Goal: Task Accomplishment & Management: Use online tool/utility

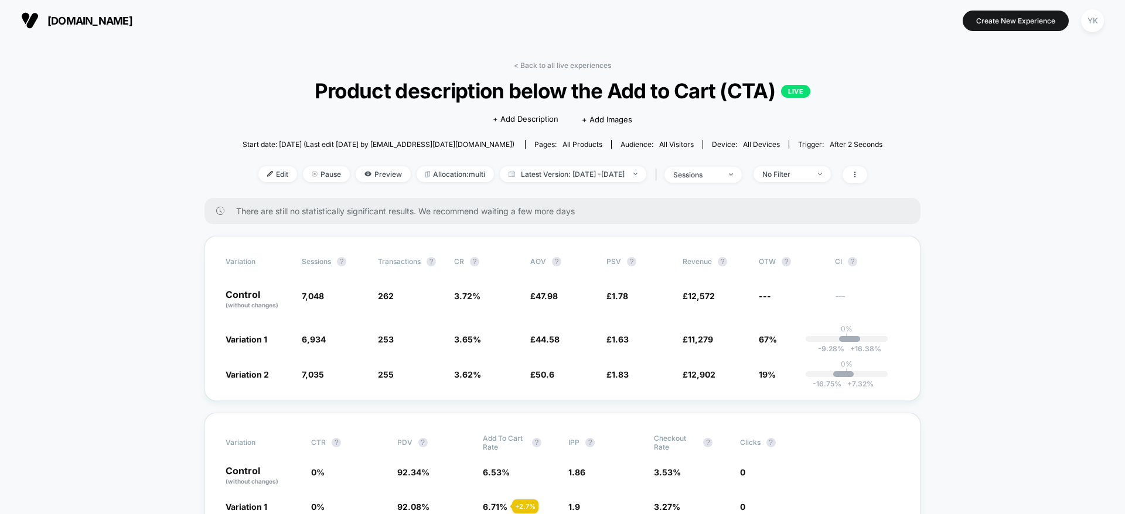
scroll to position [1143, 0]
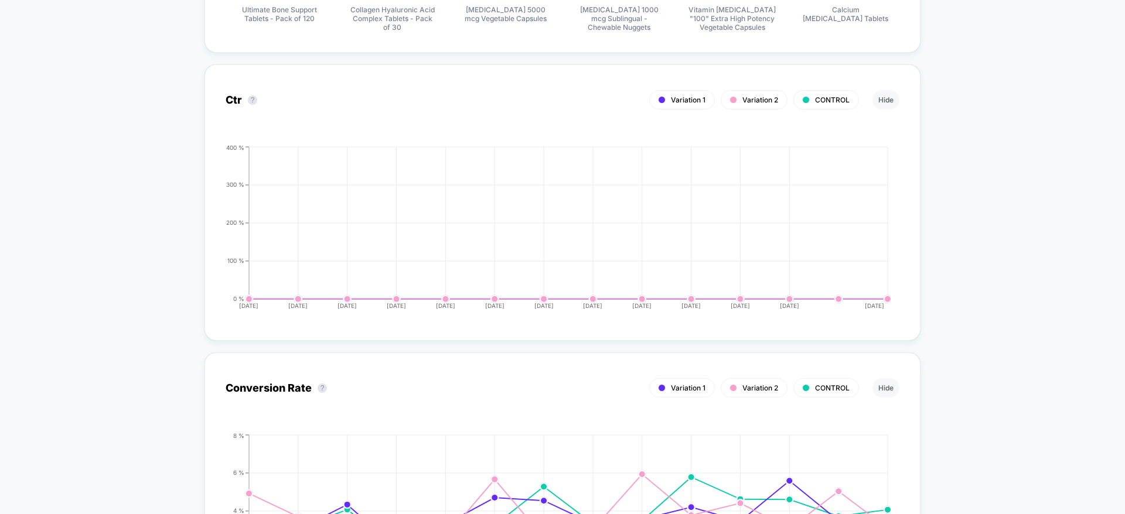
drag, startPoint x: 100, startPoint y: 32, endPoint x: 191, endPoint y: 42, distance: 91.4
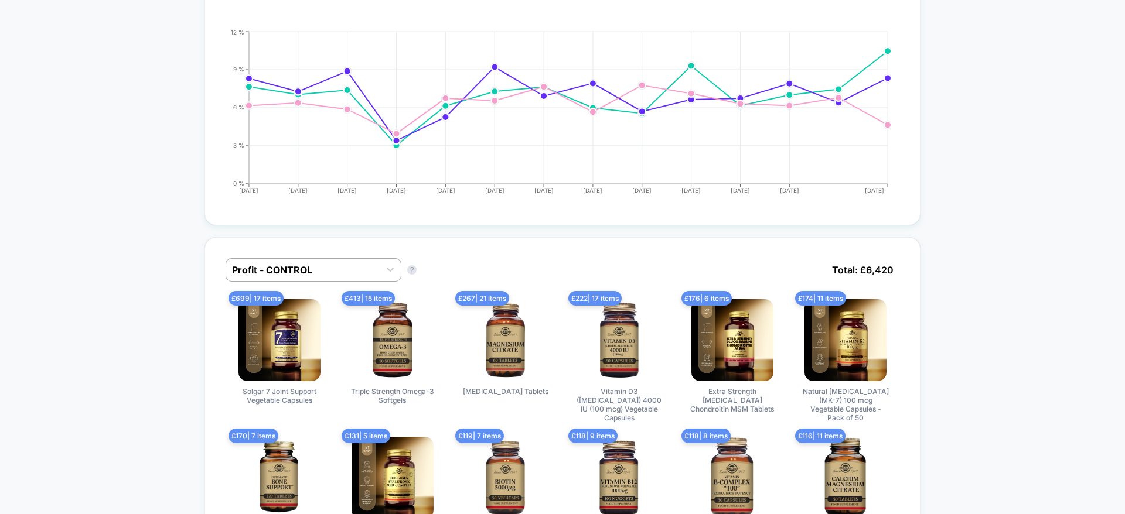
scroll to position [615, 0]
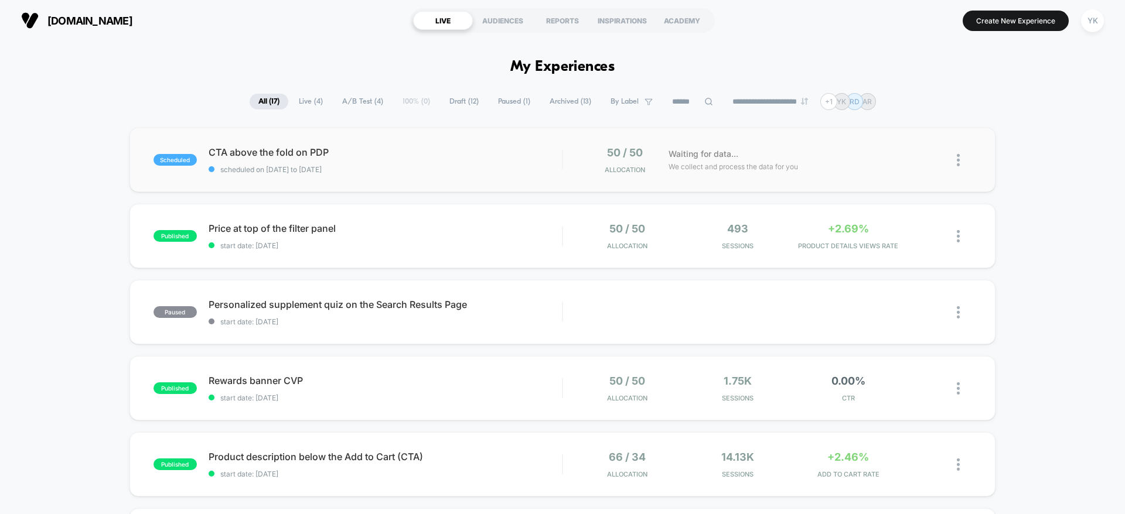
click at [469, 175] on div "scheduled CTA above the fold on PDP scheduled on [DATE] to [DATE] 50 / 50 Alloc…" at bounding box center [563, 160] width 866 height 64
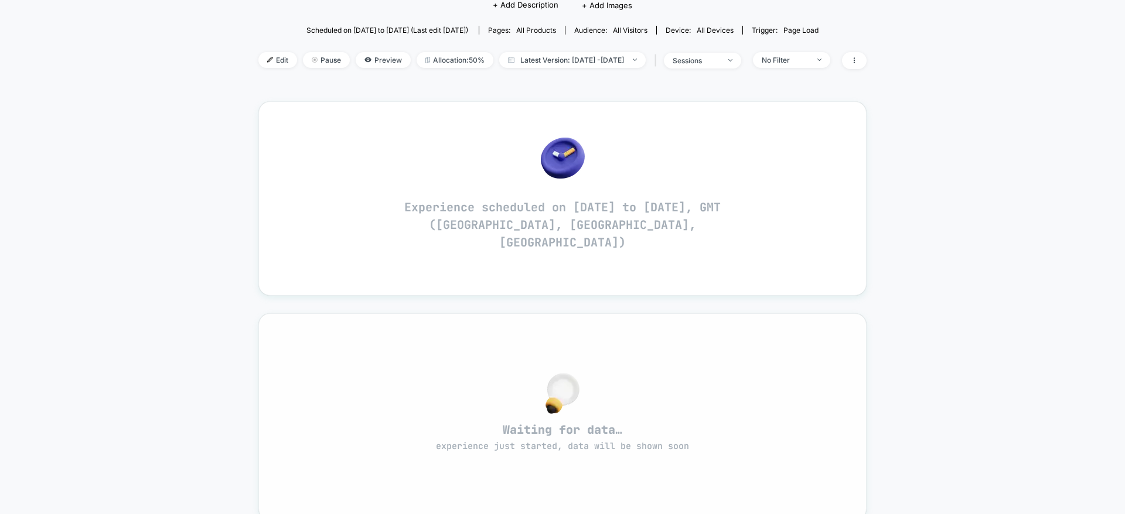
scroll to position [88, 0]
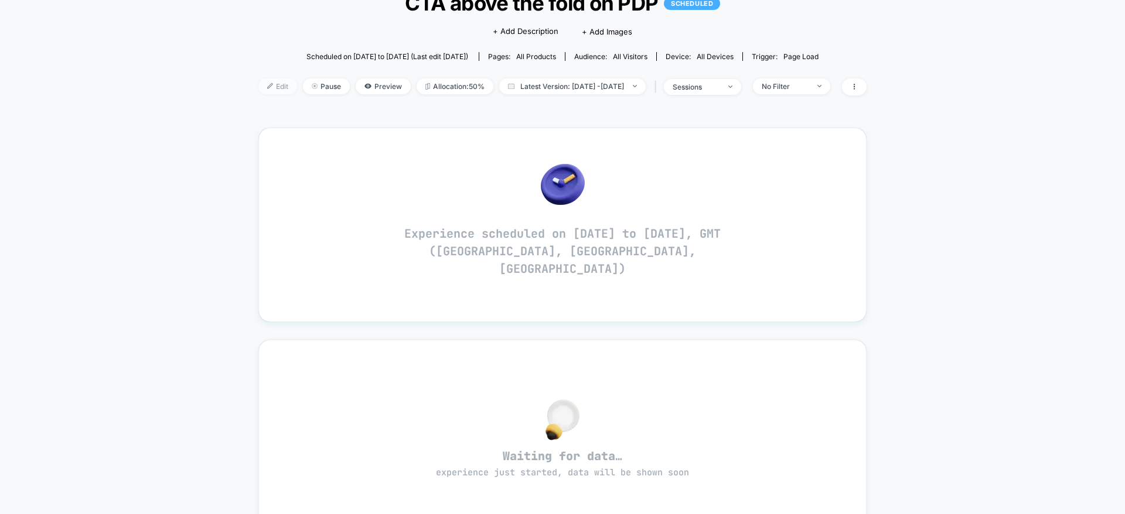
click at [258, 86] on span "Edit" at bounding box center [277, 87] width 39 height 16
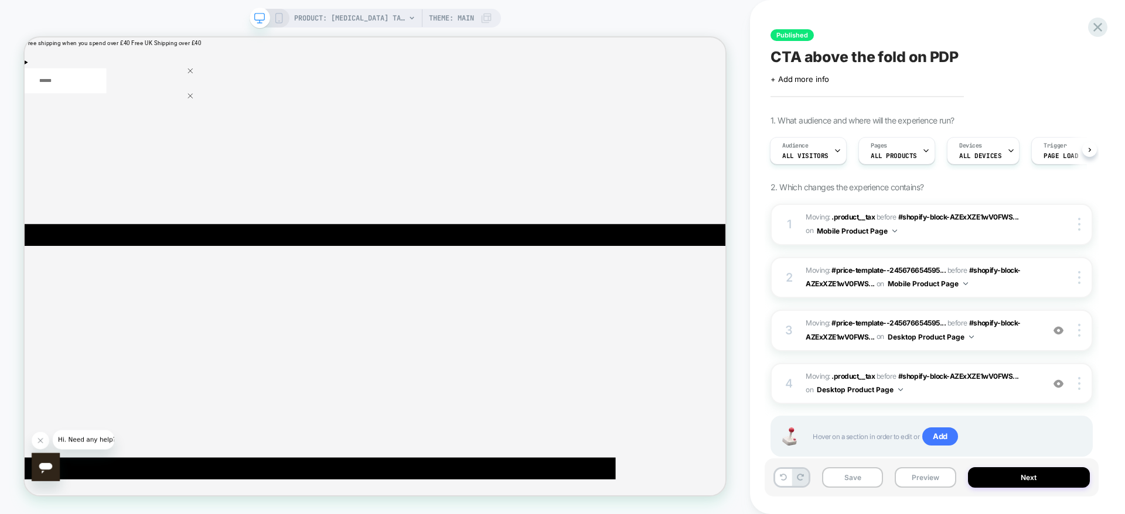
click at [281, 22] on icon at bounding box center [279, 18] width 11 height 11
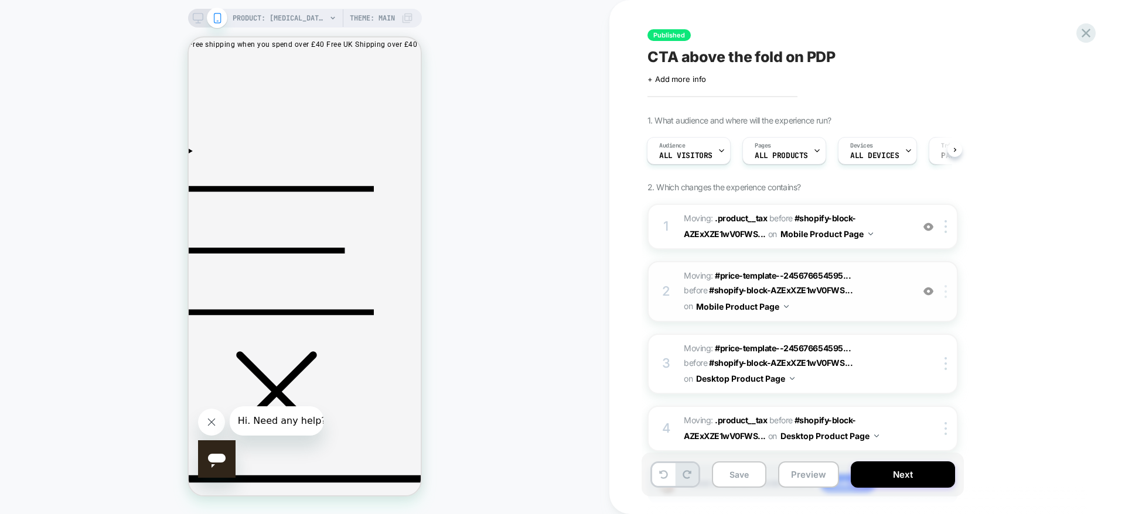
click at [944, 295] on div at bounding box center [947, 291] width 19 height 13
click at [946, 377] on div "Delete" at bounding box center [947, 385] width 104 height 32
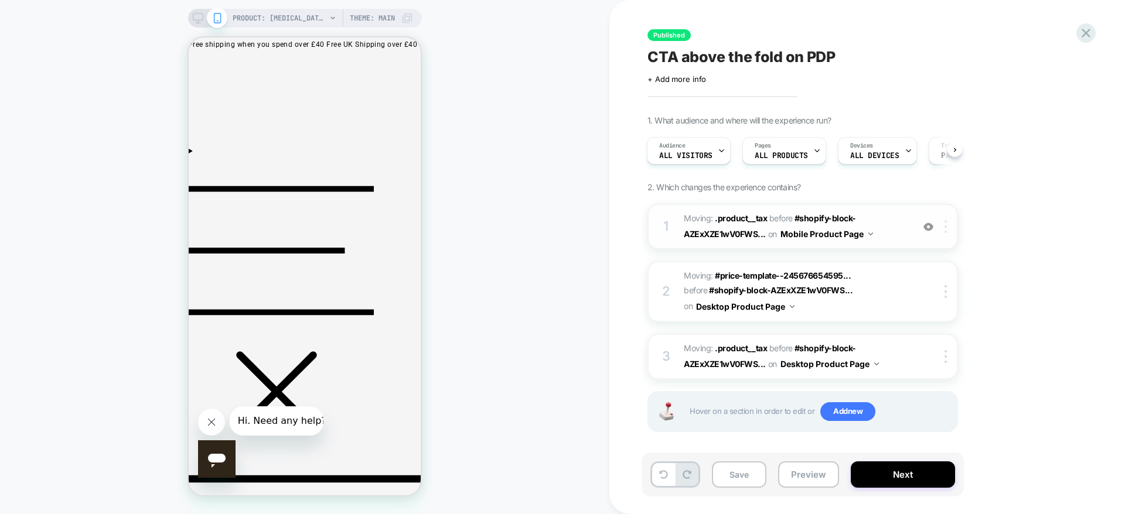
drag, startPoint x: 952, startPoint y: 225, endPoint x: 943, endPoint y: 226, distance: 8.3
click at [948, 226] on div at bounding box center [947, 226] width 19 height 13
click at [946, 226] on img at bounding box center [946, 226] width 2 height 13
click at [934, 314] on div "Delete" at bounding box center [947, 321] width 104 height 32
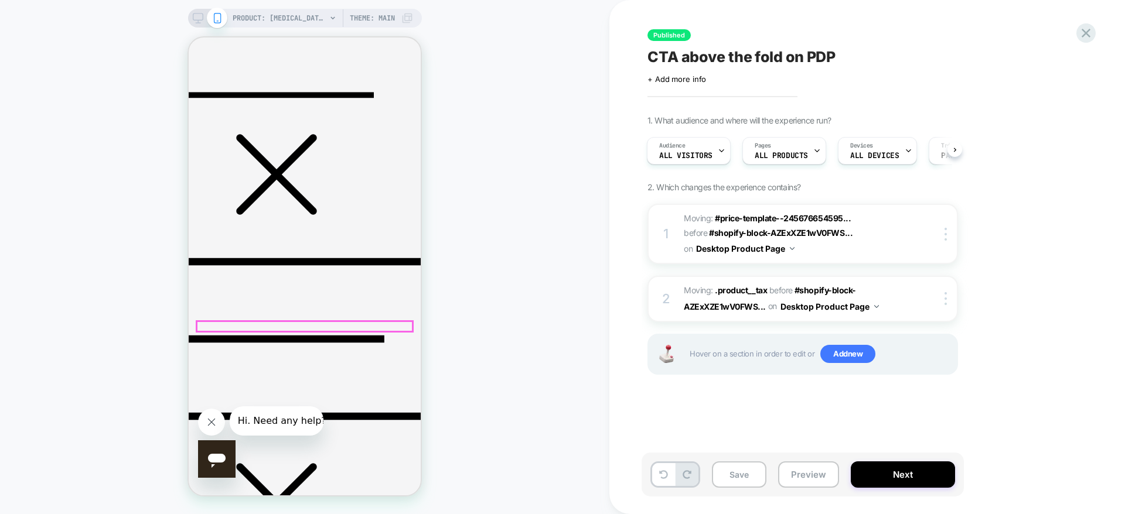
scroll to position [255, 0]
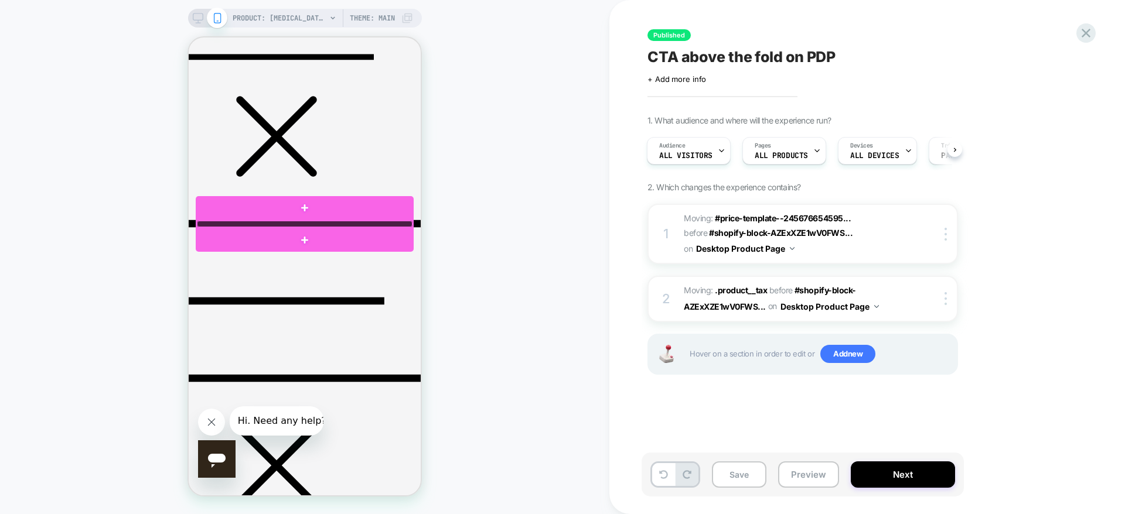
click at [351, 225] on div at bounding box center [305, 224] width 216 height 6
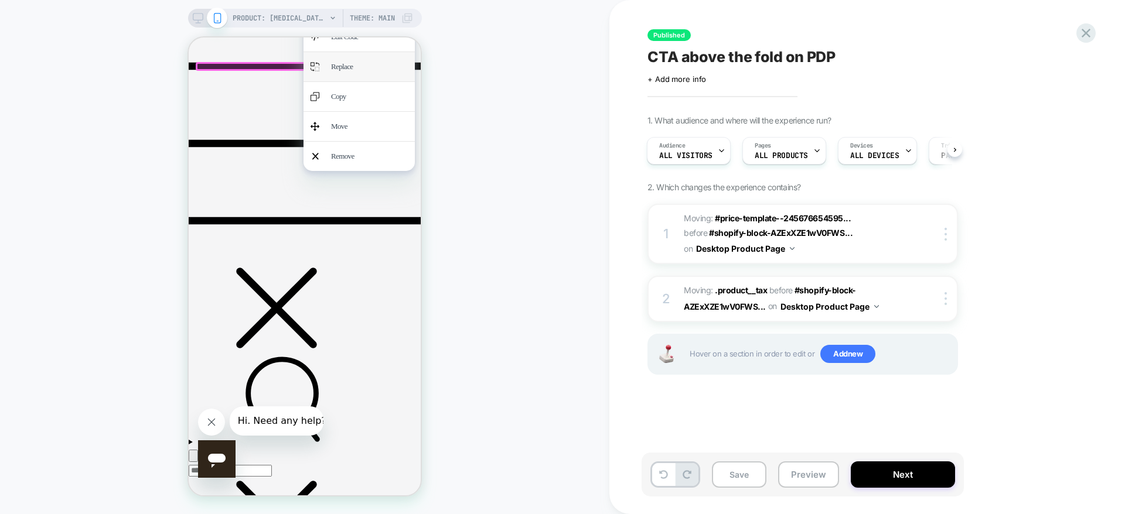
scroll to position [519, 0]
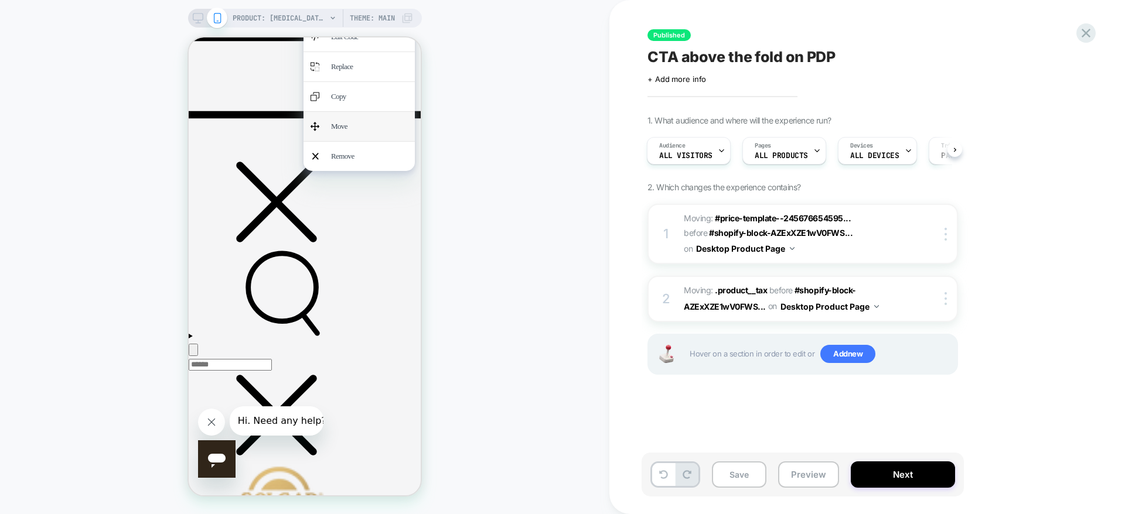
click at [366, 141] on div "Move" at bounding box center [359, 126] width 111 height 29
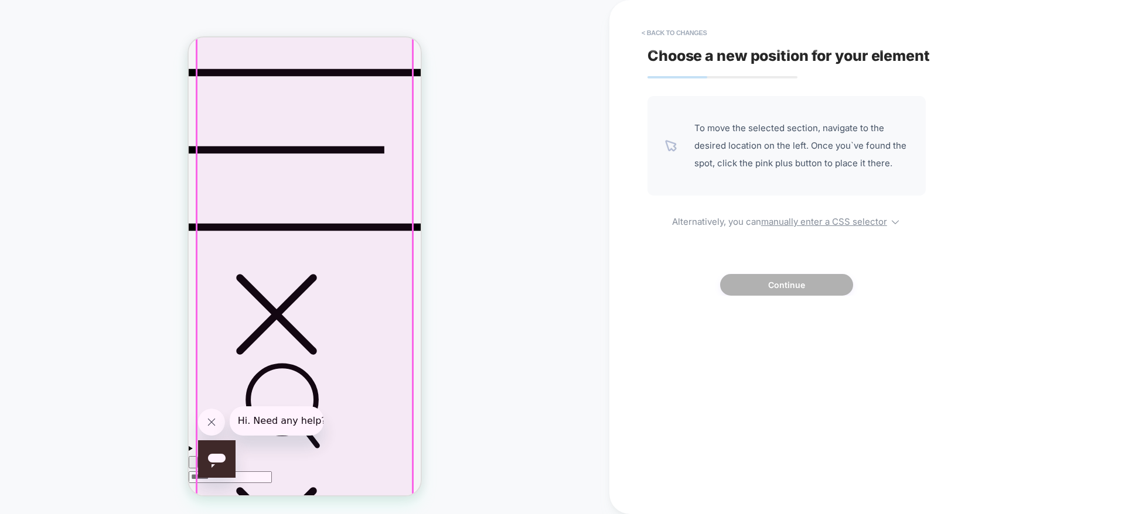
scroll to position [431, 0]
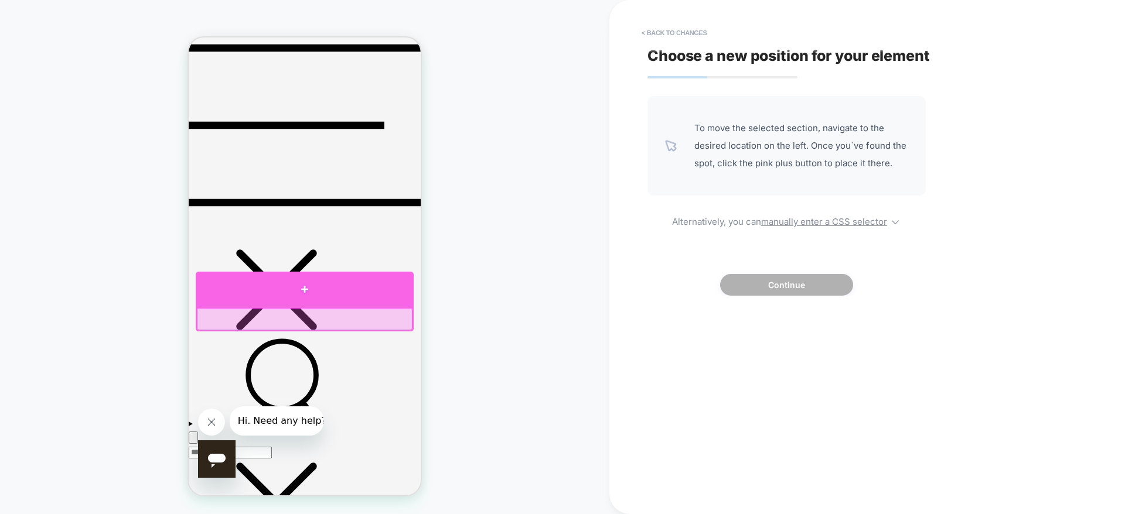
click at [301, 289] on div at bounding box center [305, 289] width 218 height 35
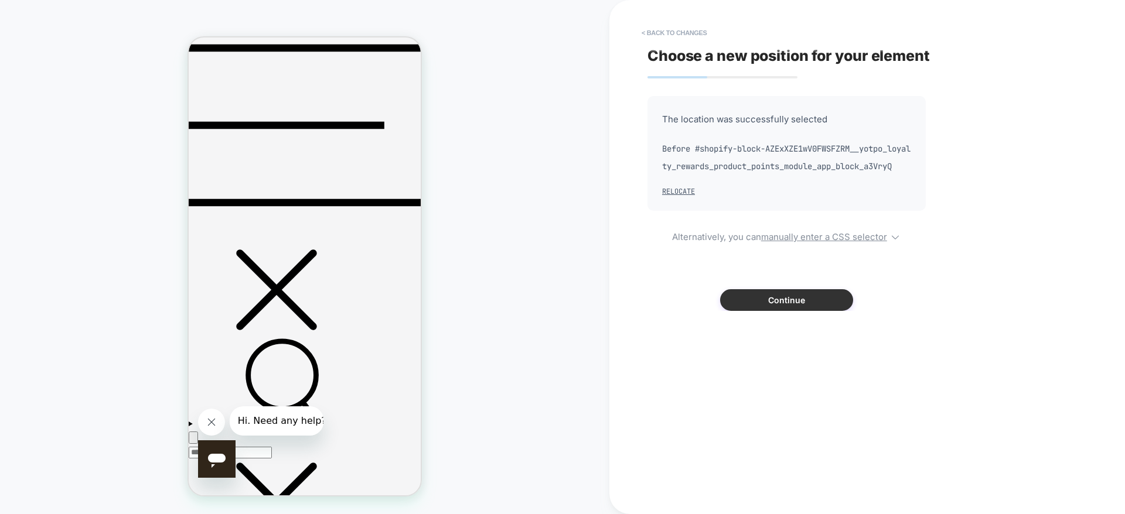
click at [756, 308] on button "Continue" at bounding box center [786, 300] width 133 height 22
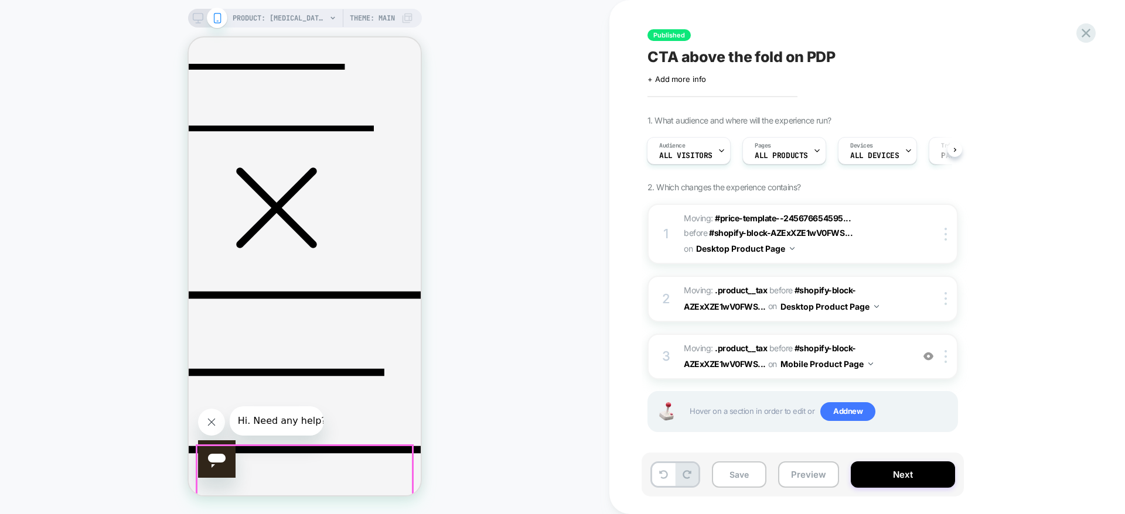
scroll to position [168, 0]
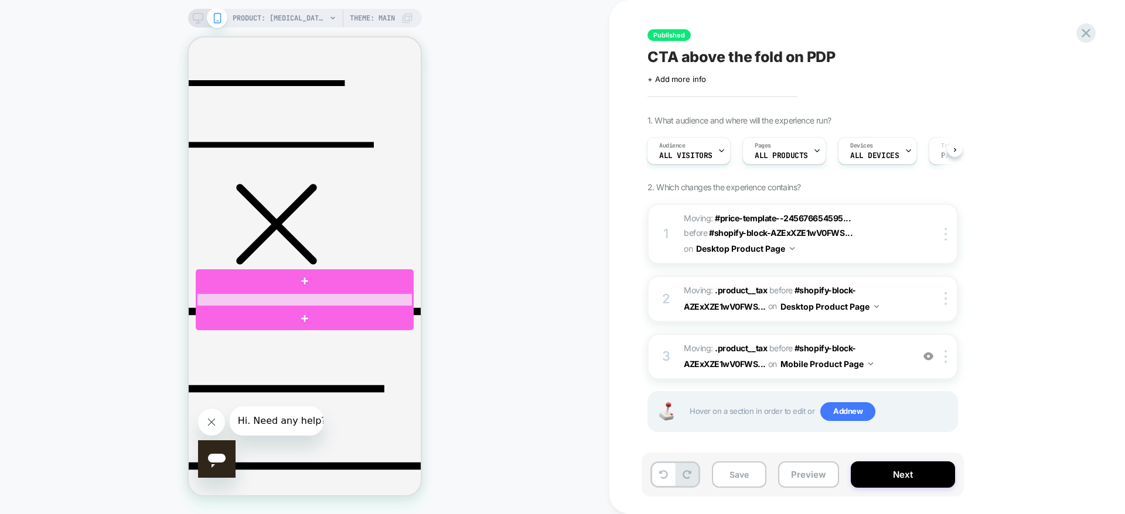
click at [322, 297] on div at bounding box center [305, 300] width 216 height 13
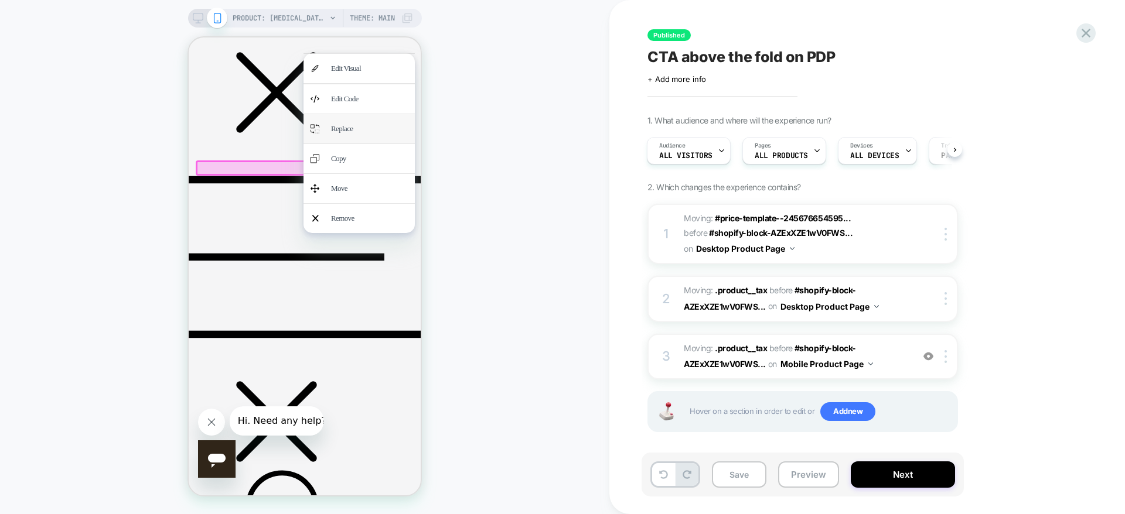
scroll to position [431, 0]
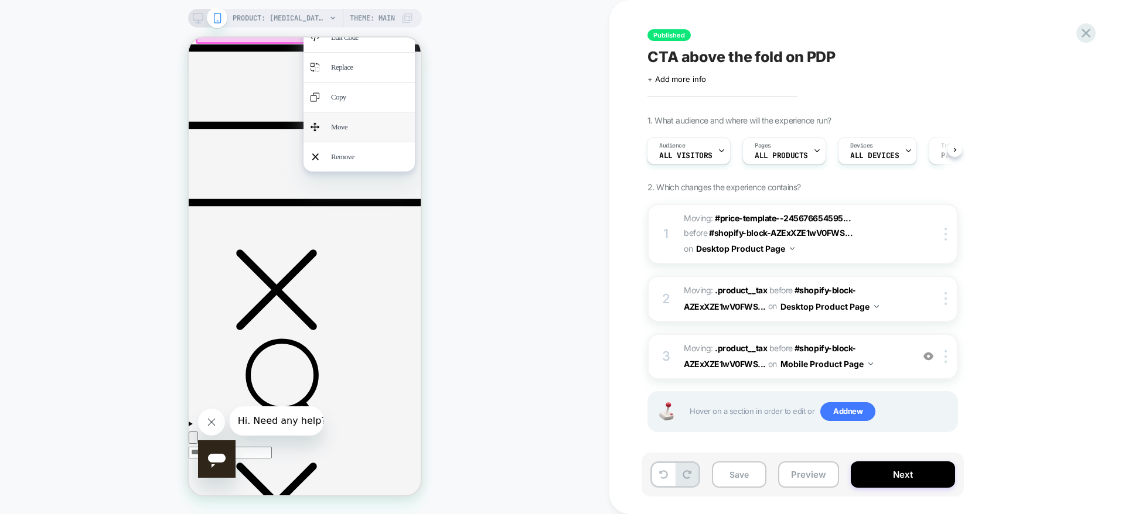
click at [355, 135] on div "Move" at bounding box center [369, 127] width 77 height 15
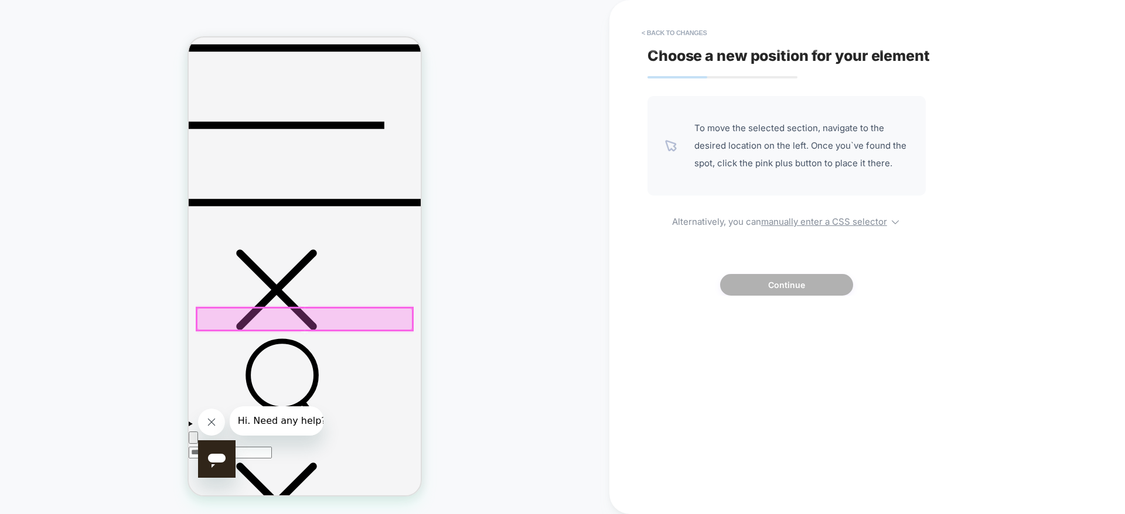
click at [314, 327] on div at bounding box center [305, 319] width 216 height 22
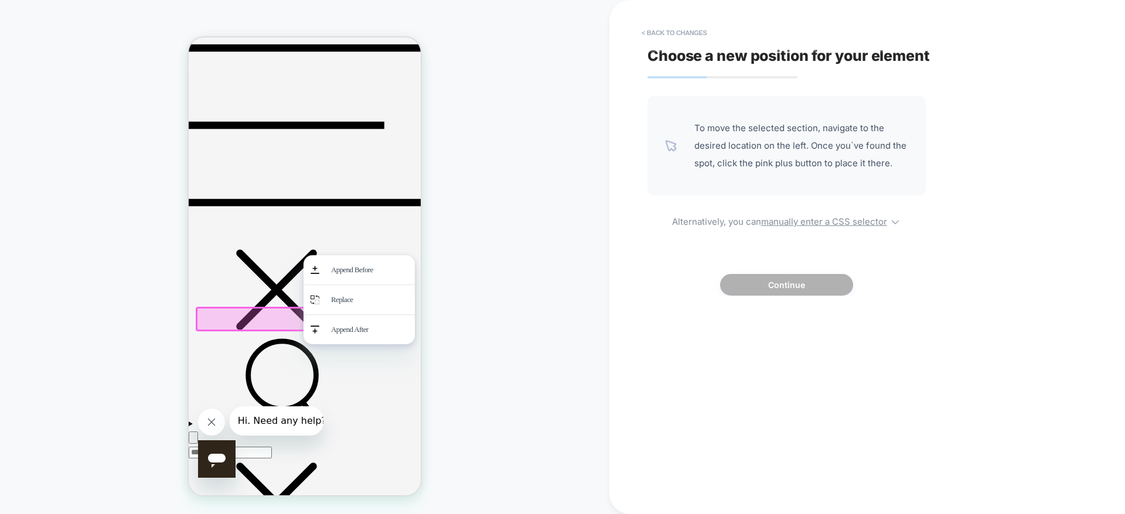
click at [290, 312] on div at bounding box center [305, 319] width 218 height 25
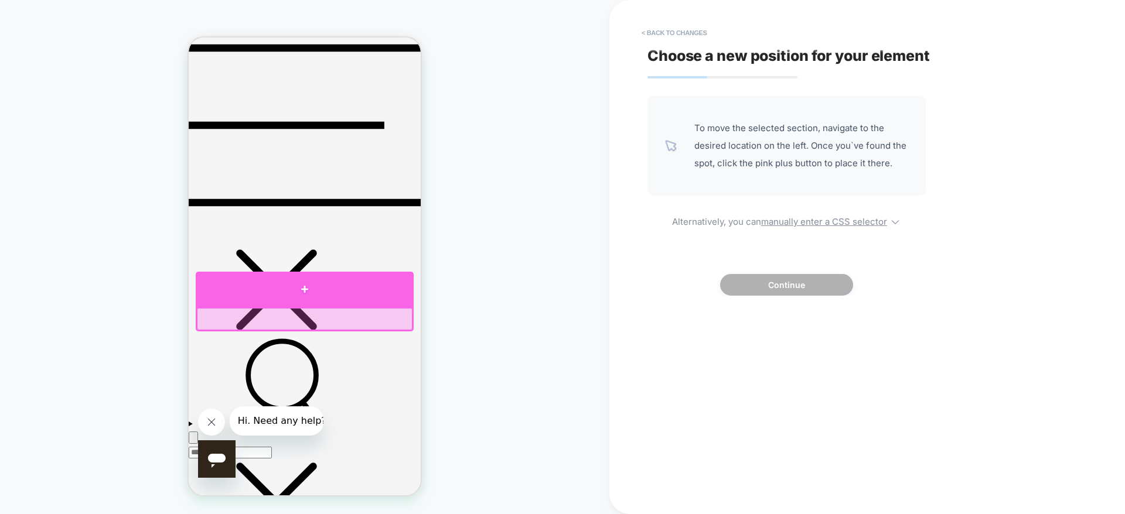
click at [312, 300] on div at bounding box center [305, 289] width 218 height 35
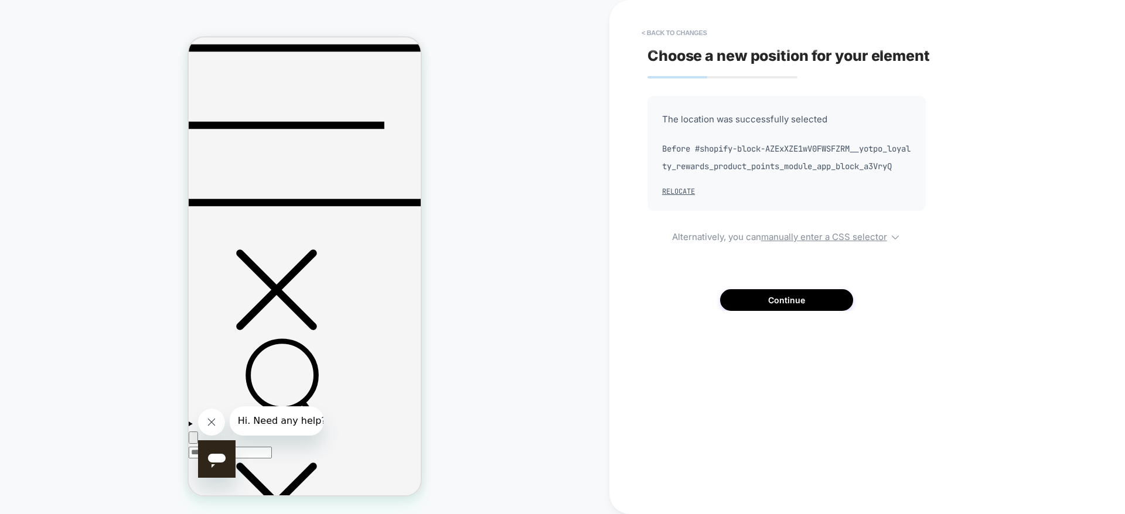
click at [752, 329] on div "Choose a new position for your element The location was successfully selected B…" at bounding box center [861, 257] width 439 height 491
click at [754, 311] on button "Continue" at bounding box center [786, 300] width 133 height 22
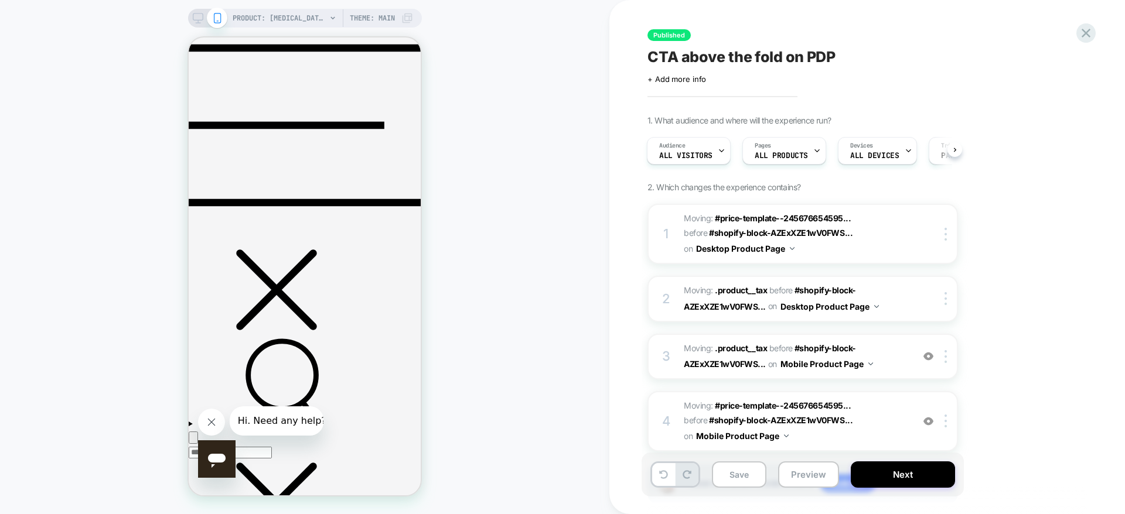
scroll to position [78, 0]
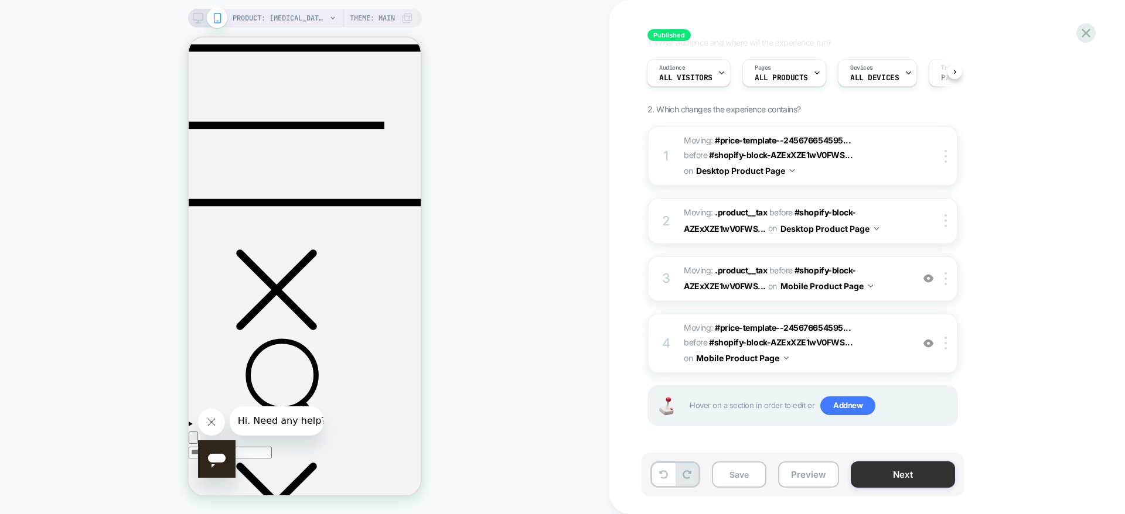
click at [878, 479] on button "Next" at bounding box center [903, 475] width 104 height 26
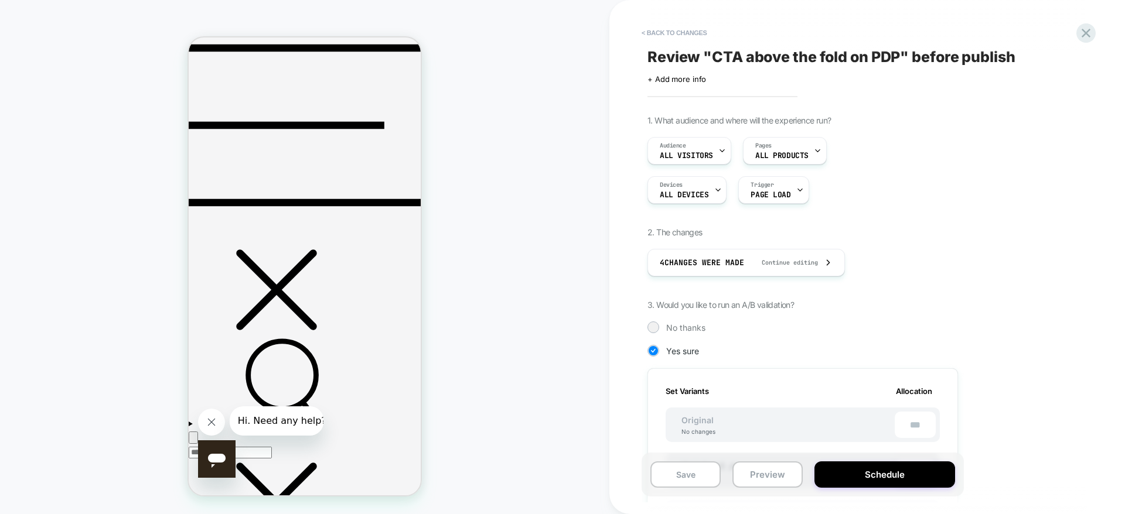
scroll to position [0, 1]
click at [703, 481] on button "Save" at bounding box center [685, 475] width 70 height 26
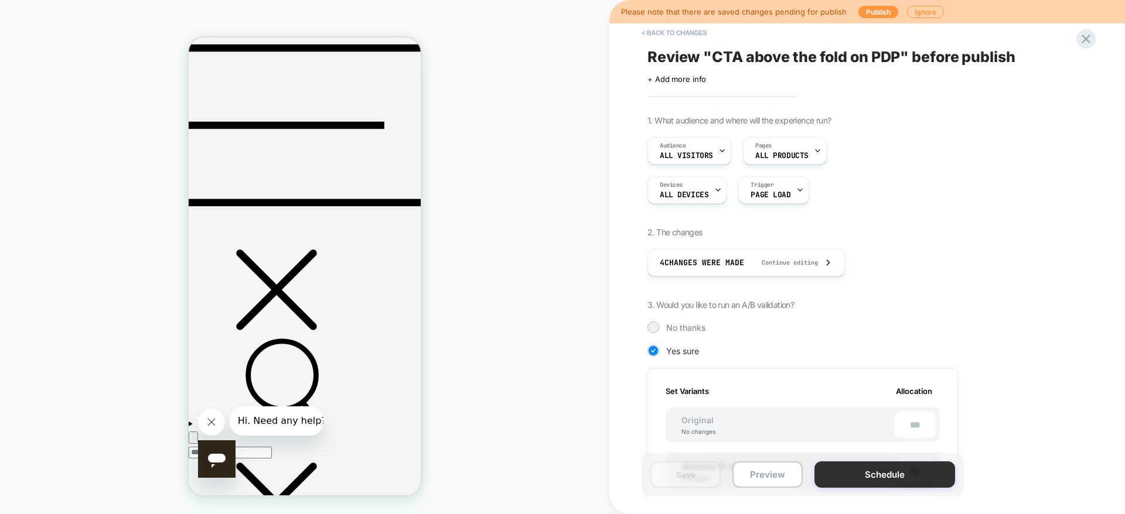
click at [875, 481] on button "Schedule" at bounding box center [885, 475] width 141 height 26
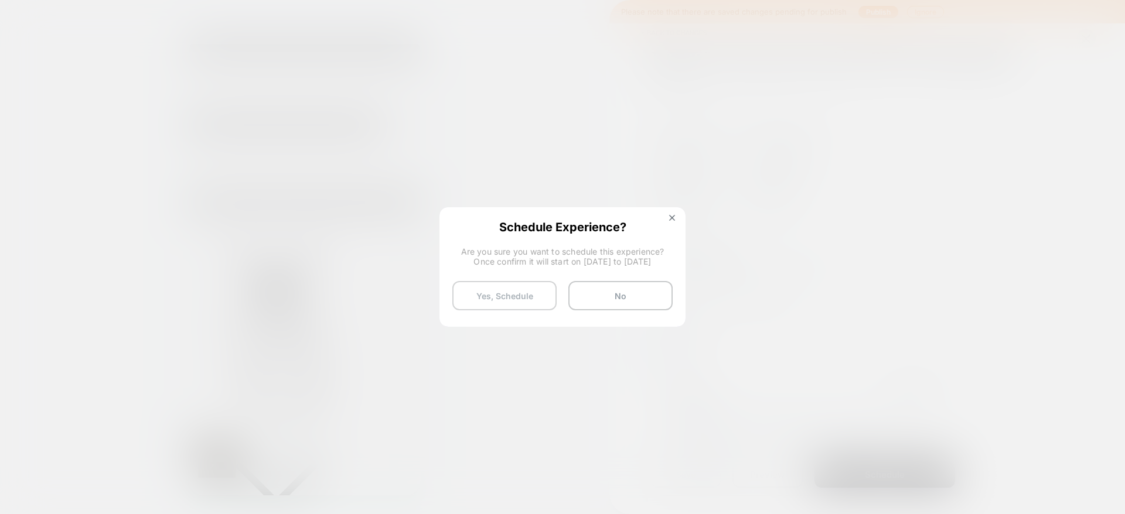
click at [536, 288] on button "Yes, Schedule" at bounding box center [504, 295] width 104 height 29
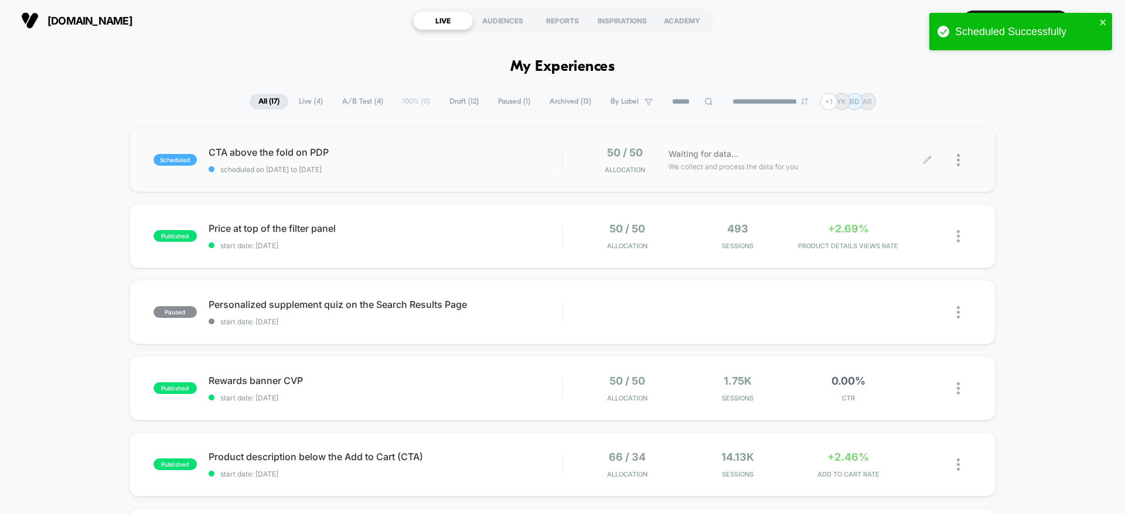
click at [961, 162] on div at bounding box center [964, 160] width 15 height 28
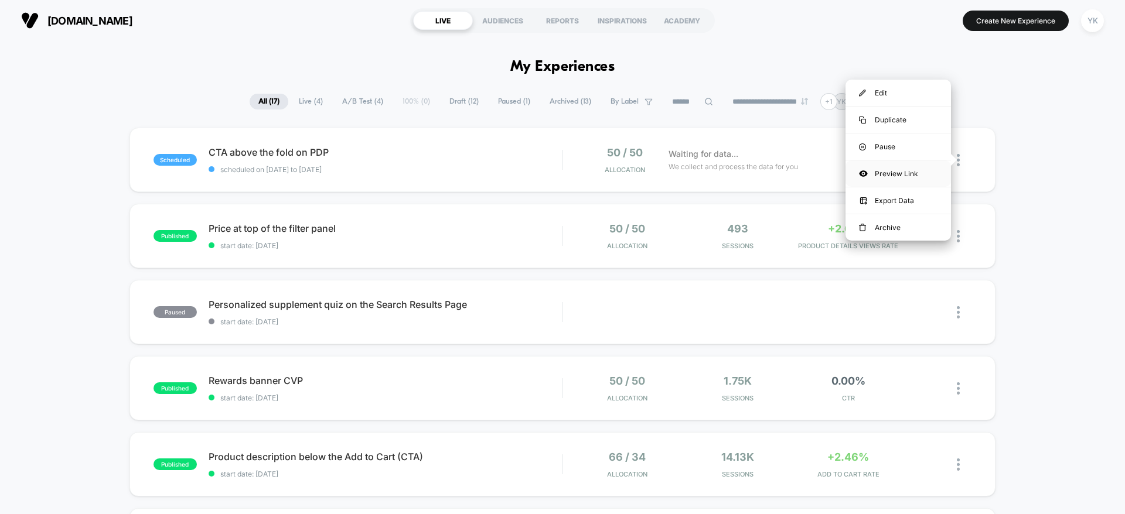
click at [907, 167] on div "Preview Link" at bounding box center [898, 174] width 105 height 26
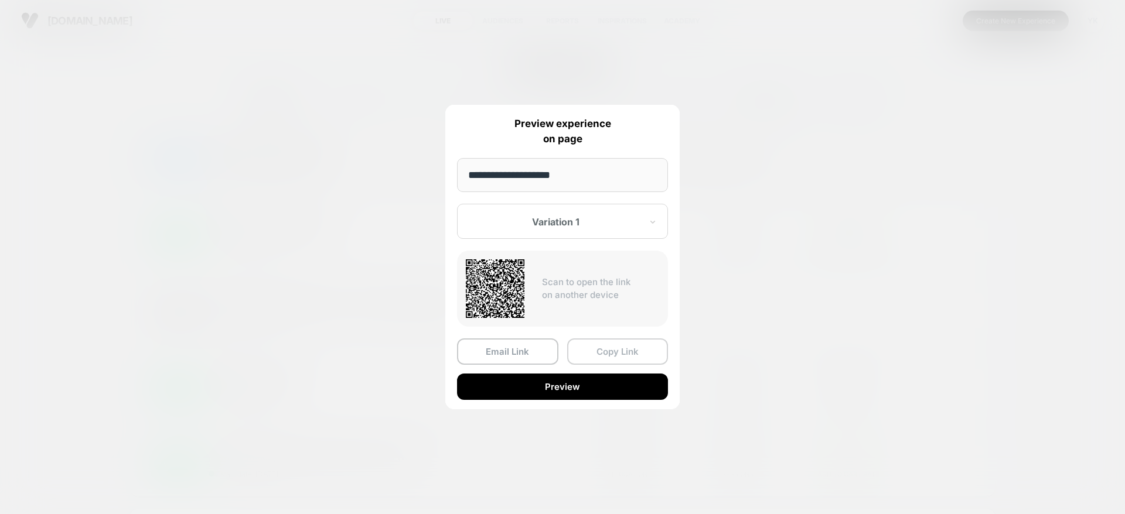
click at [625, 353] on button "Copy Link" at bounding box center [617, 352] width 101 height 26
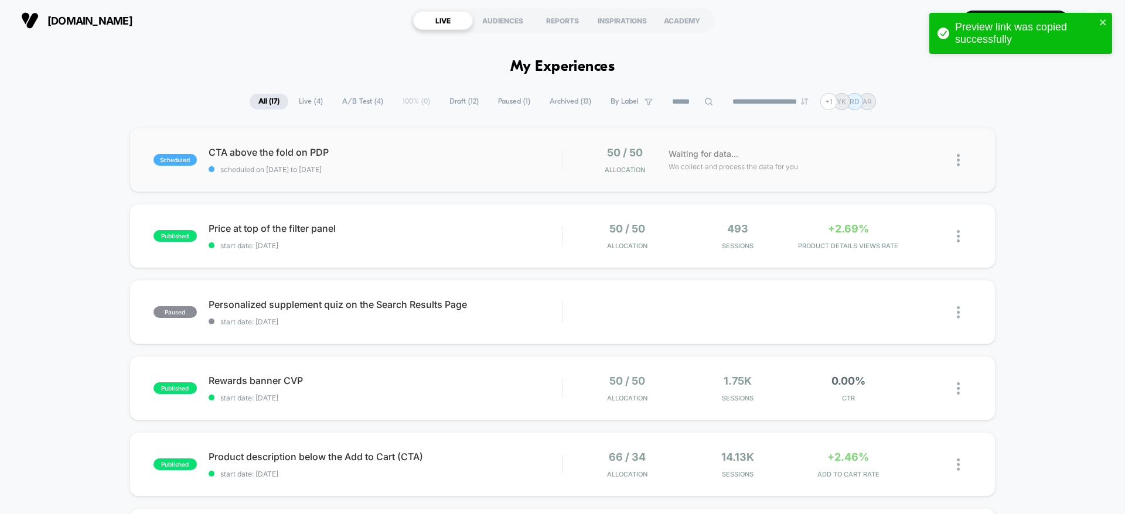
click at [1100, 18] on icon "close" at bounding box center [1103, 22] width 8 height 9
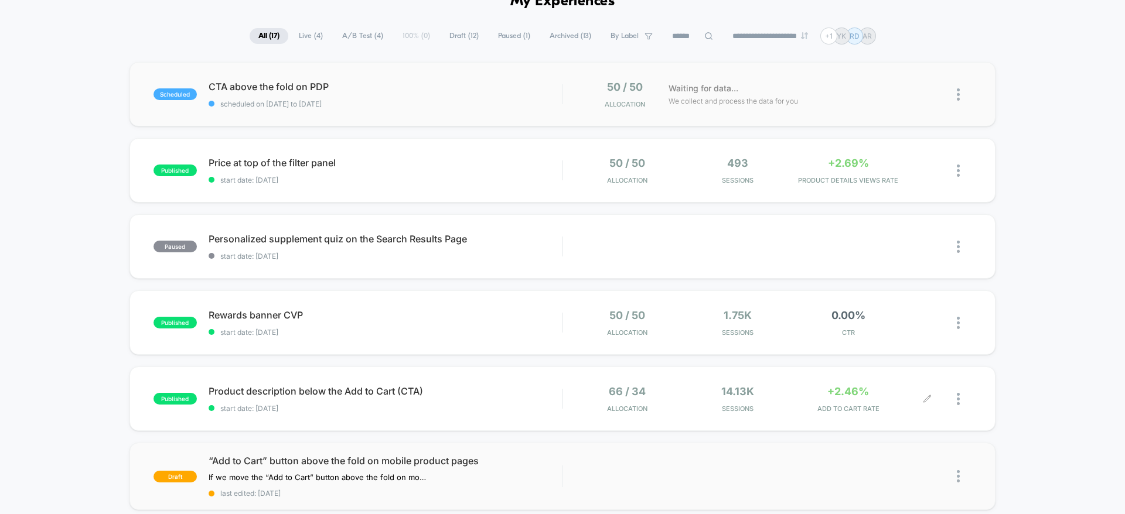
scroll to position [88, 0]
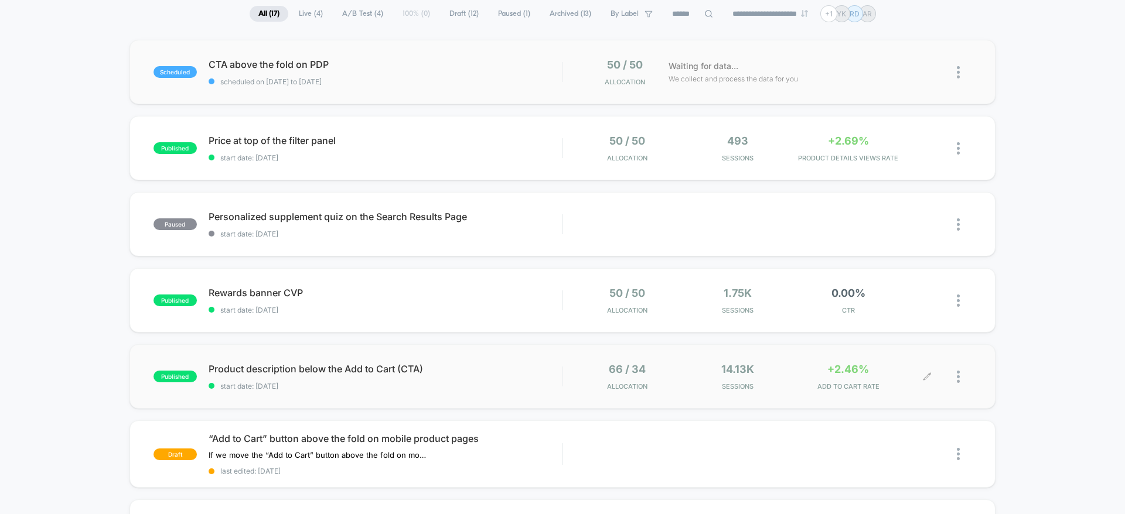
click at [850, 390] on span "ADD TO CART RATE" at bounding box center [848, 387] width 105 height 8
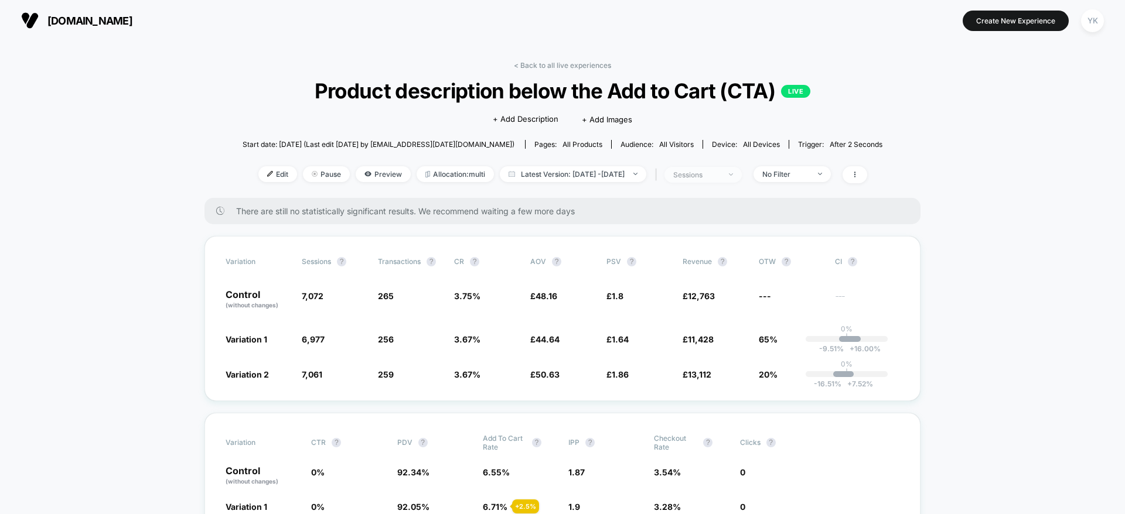
click at [713, 172] on div "sessions" at bounding box center [696, 175] width 47 height 9
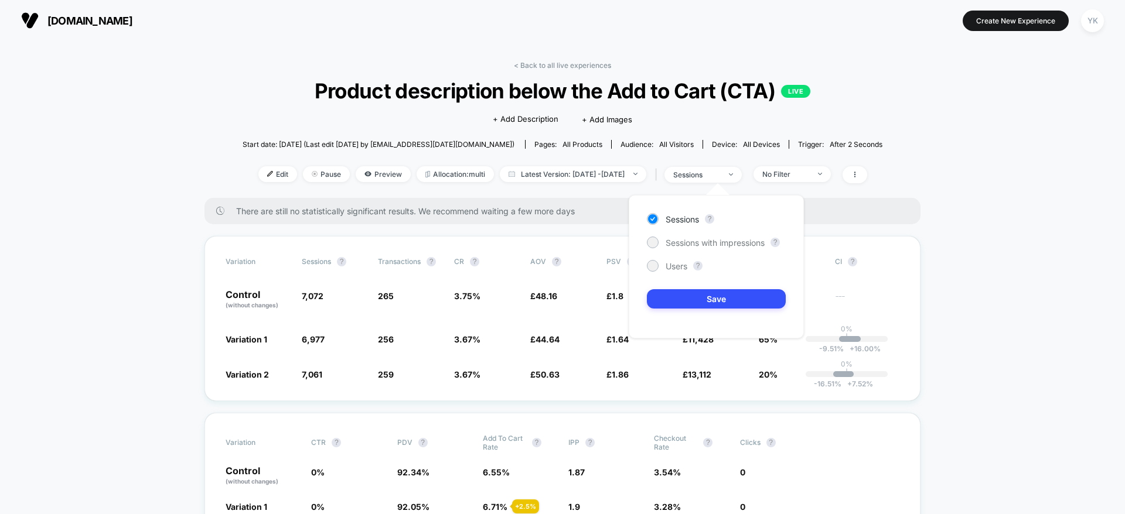
click at [723, 249] on div "Sessions ? Sessions with impressions ? Users ? Save" at bounding box center [716, 267] width 175 height 144
click at [721, 246] on span "Sessions with impressions" at bounding box center [715, 243] width 99 height 10
click at [754, 296] on button "Save" at bounding box center [716, 298] width 139 height 19
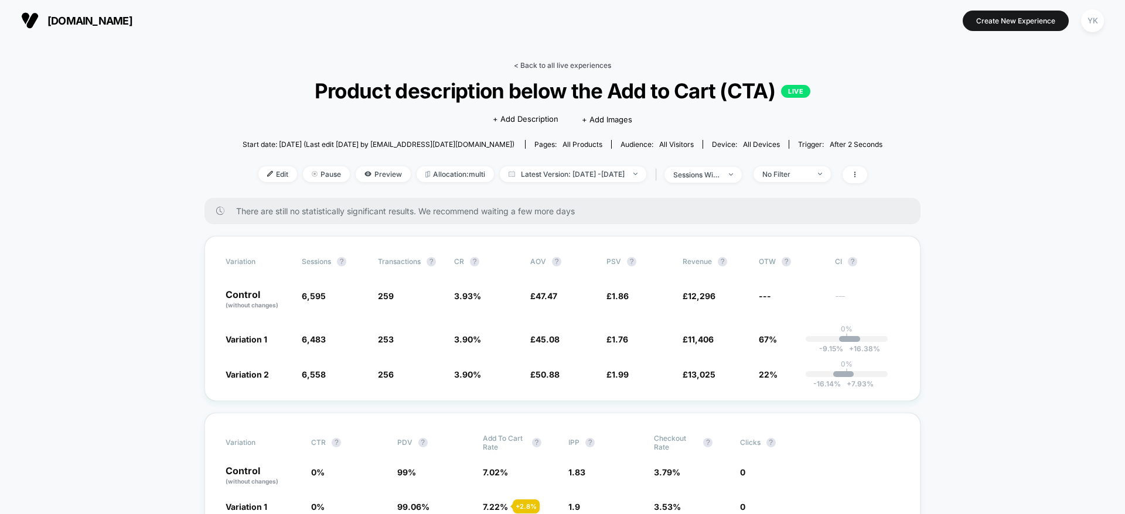
click at [551, 62] on link "< Back to all live experiences" at bounding box center [562, 65] width 97 height 9
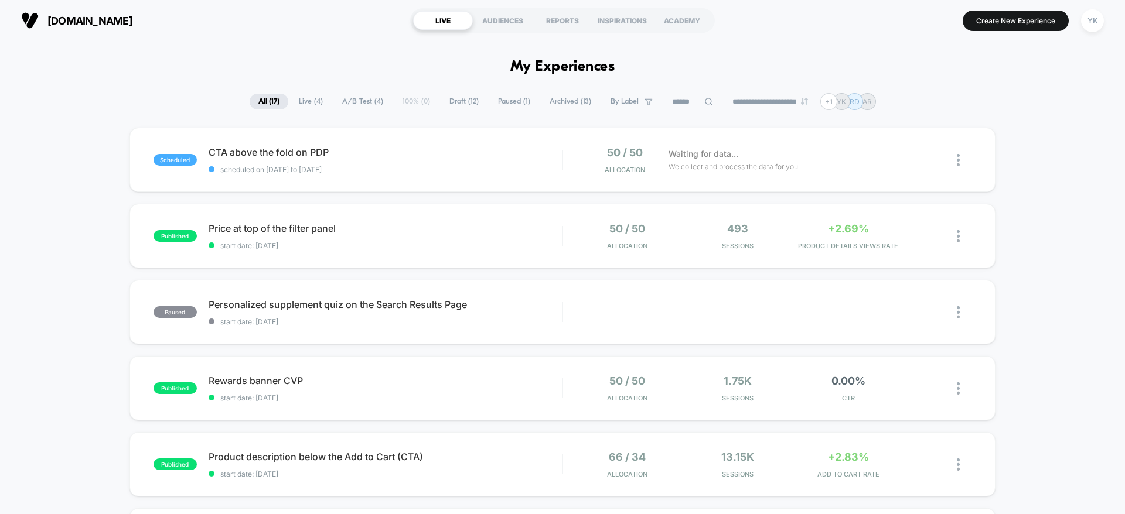
scroll to position [88, 0]
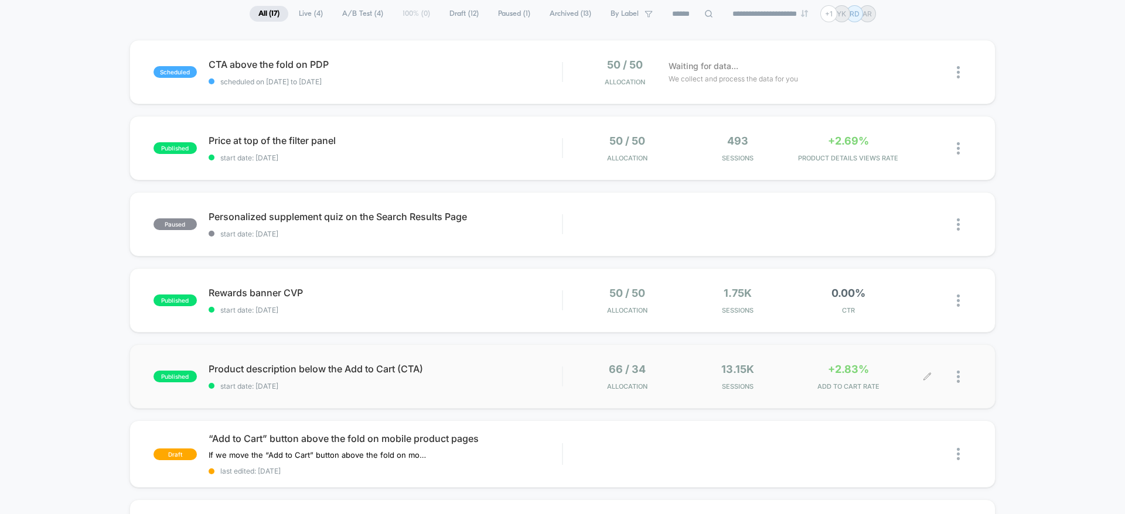
click at [955, 378] on div at bounding box center [950, 377] width 44 height 28
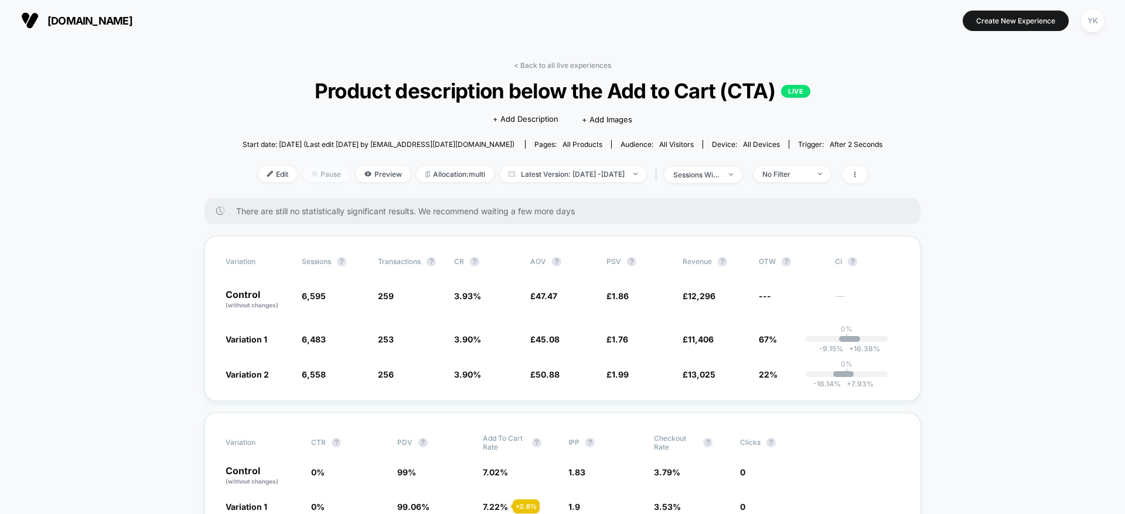
click at [313, 173] on span "Pause" at bounding box center [326, 174] width 47 height 16
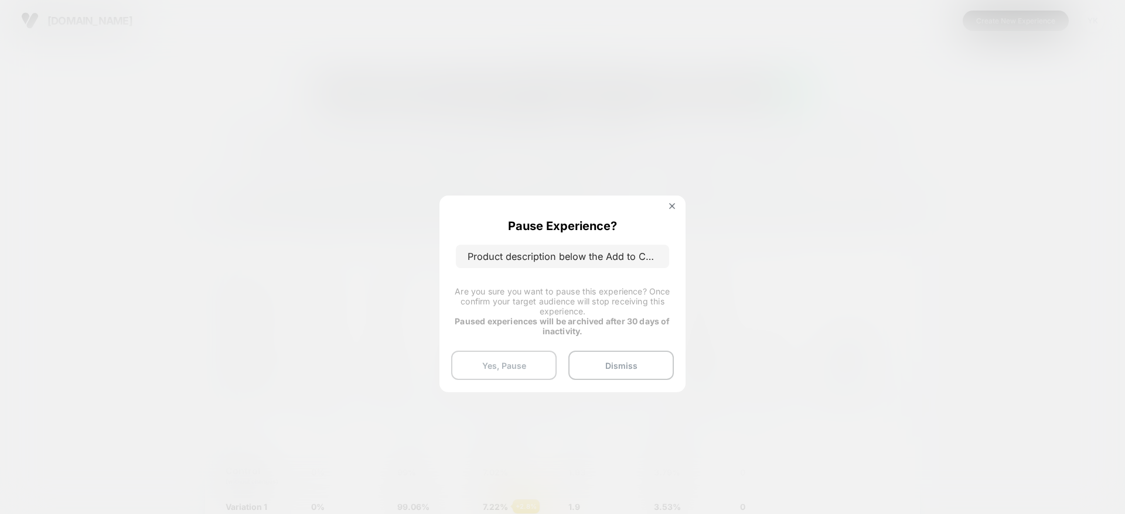
click at [539, 359] on button "Yes, Pause" at bounding box center [503, 365] width 105 height 29
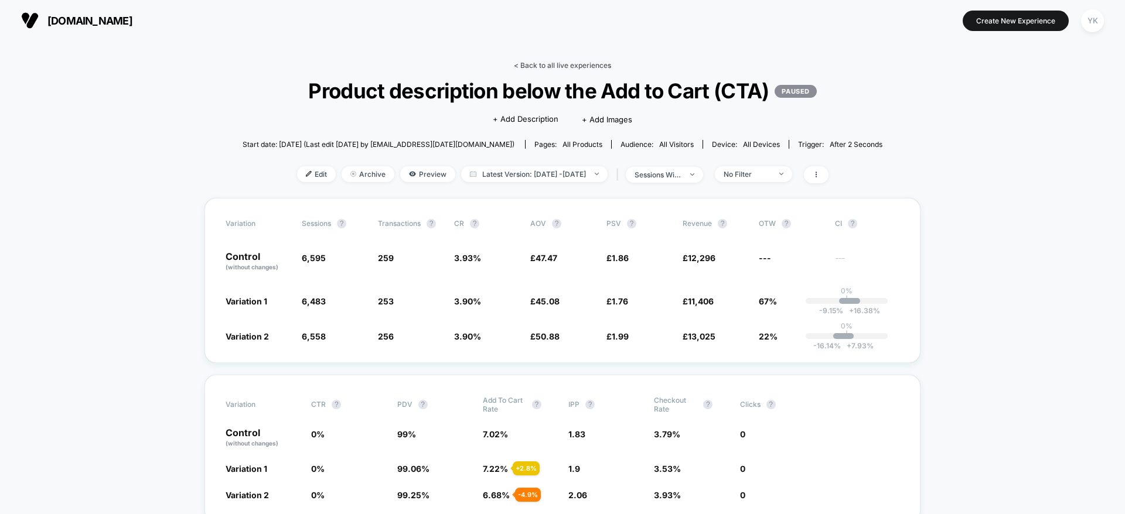
click at [588, 65] on link "< Back to all live experiences" at bounding box center [562, 65] width 97 height 9
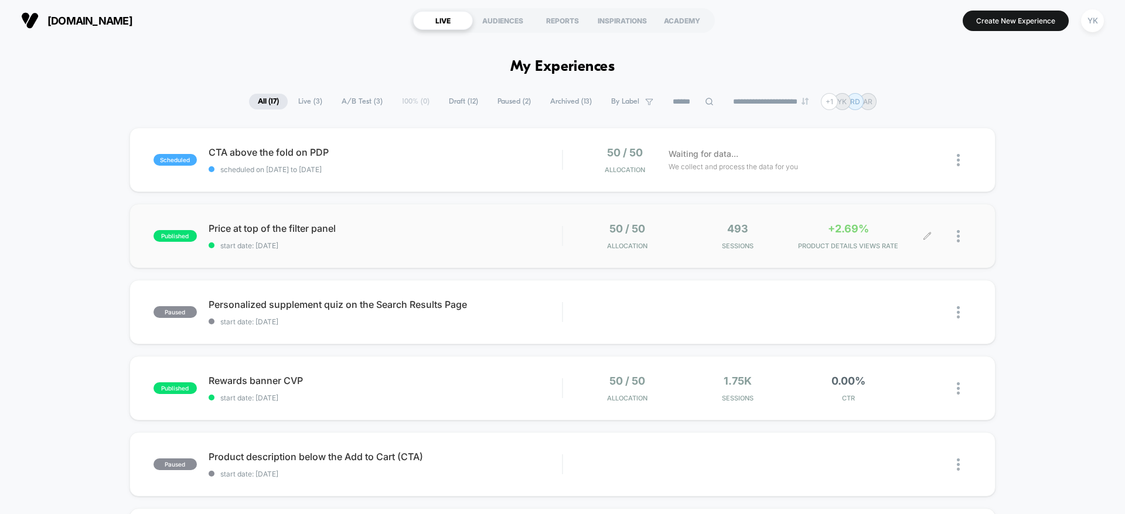
click at [891, 247] on span "PRODUCT DETAILS VIEWS RATE" at bounding box center [848, 246] width 105 height 8
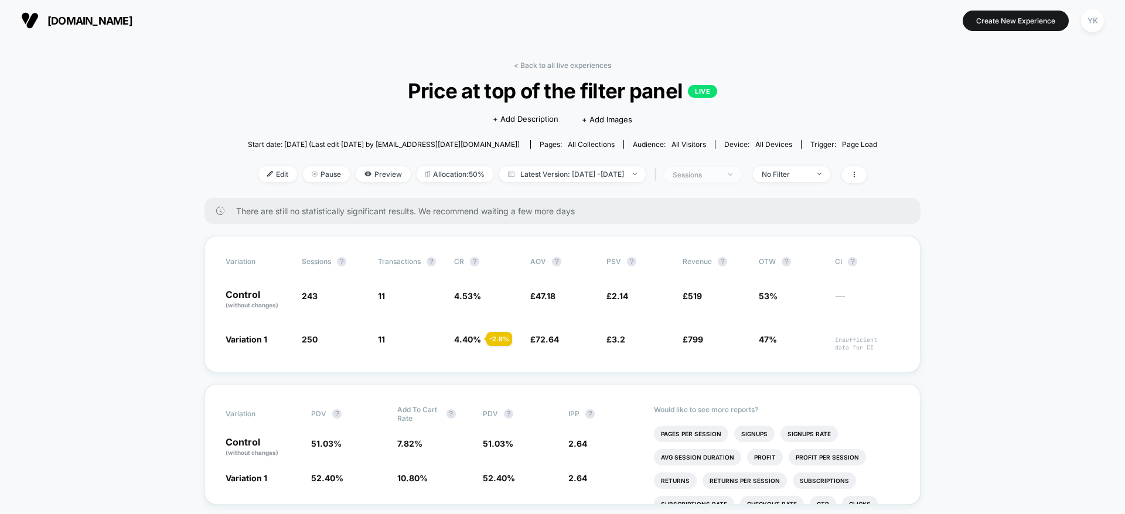
click at [725, 169] on span "sessions" at bounding box center [702, 175] width 77 height 16
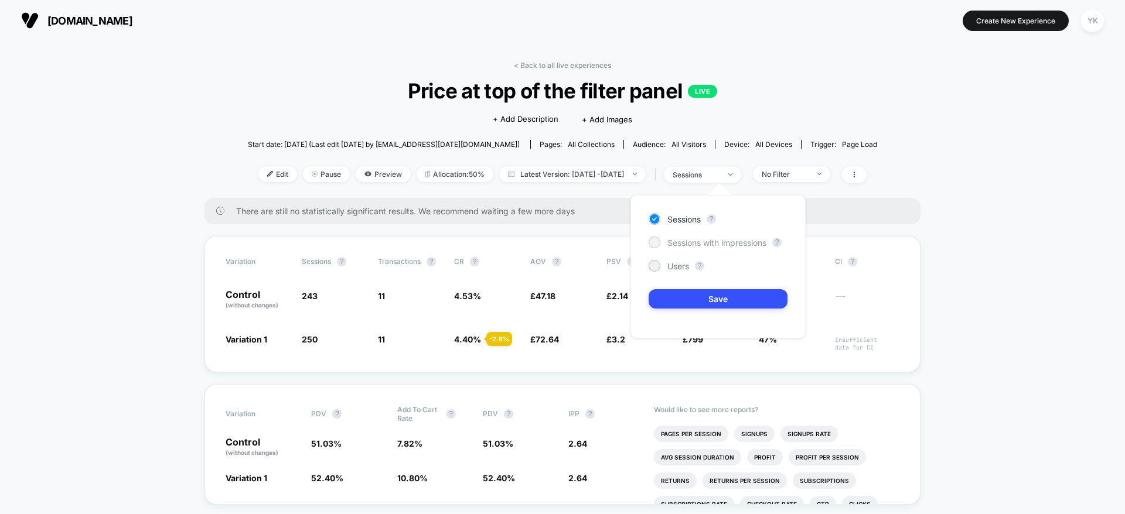
click at [710, 238] on span "Sessions with impressions" at bounding box center [716, 243] width 99 height 10
click at [703, 298] on button "Save" at bounding box center [718, 298] width 139 height 19
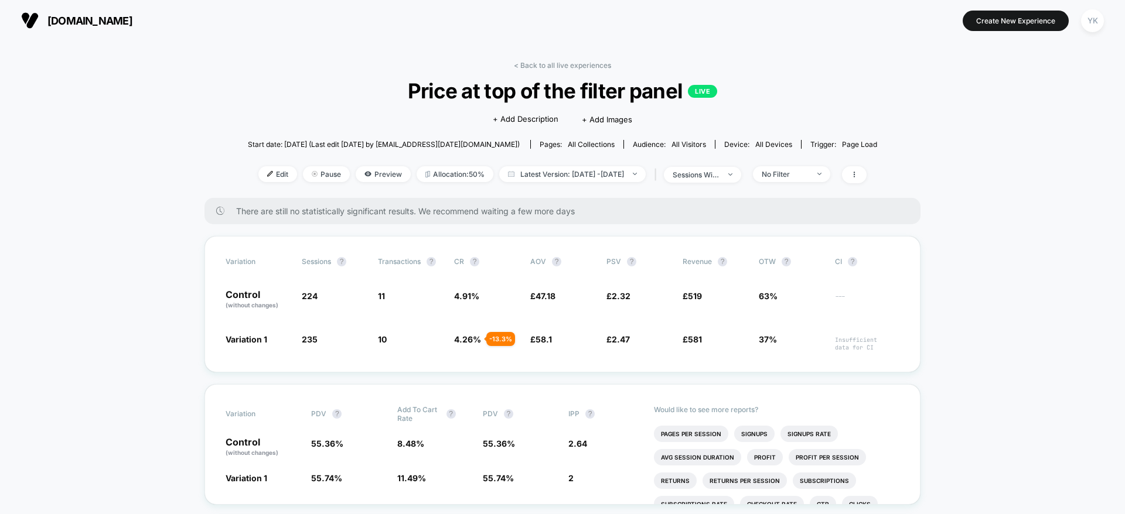
drag, startPoint x: 530, startPoint y: 57, endPoint x: 531, endPoint y: 73, distance: 15.9
drag, startPoint x: 526, startPoint y: 69, endPoint x: 520, endPoint y: 74, distance: 7.5
click at [522, 70] on div "< Back to all live experiences Price at top of the filter panel LIVE Click to e…" at bounding box center [562, 129] width 629 height 137
click at [517, 63] on link "< Back to all live experiences" at bounding box center [562, 65] width 97 height 9
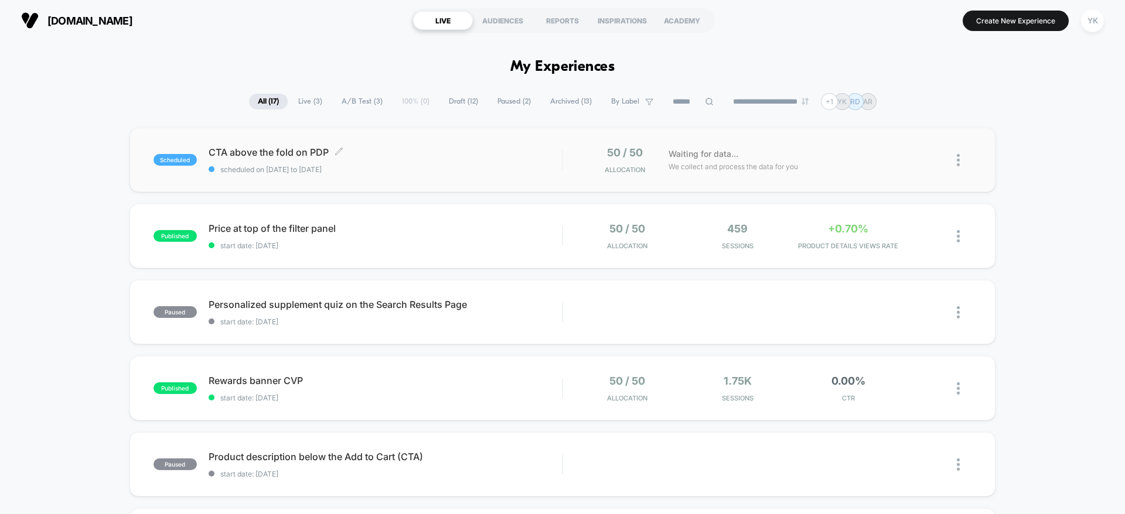
click at [449, 164] on div "CTA above the fold on PDP Click to edit experience details Click to edit experi…" at bounding box center [385, 160] width 353 height 28
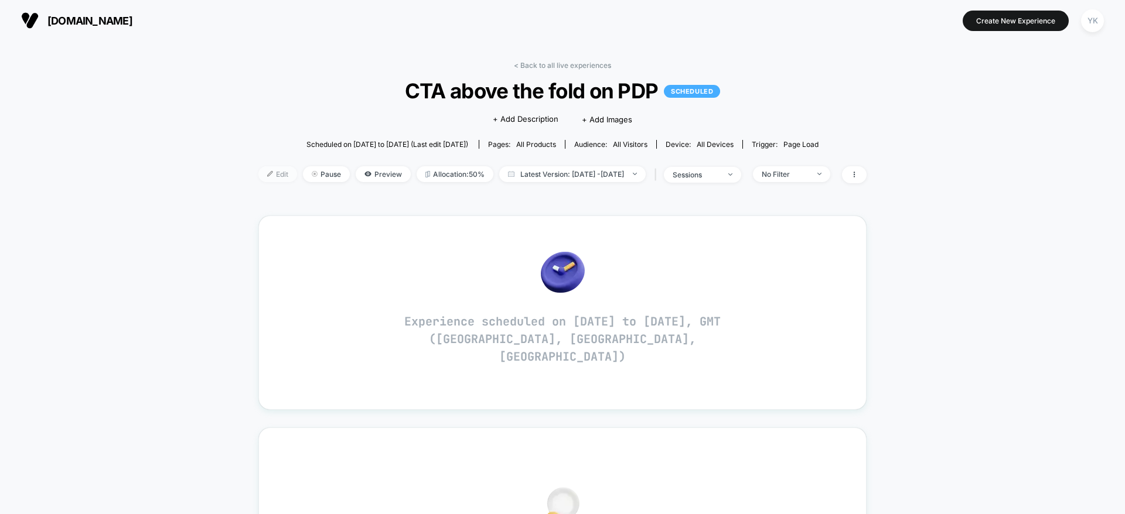
click at [268, 179] on span "Edit" at bounding box center [277, 174] width 39 height 16
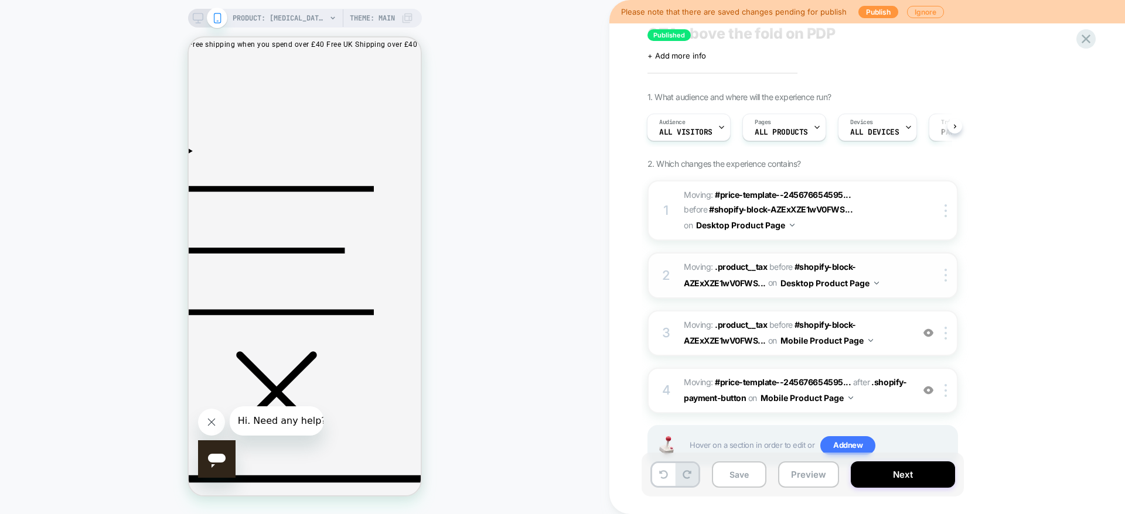
scroll to position [63, 0]
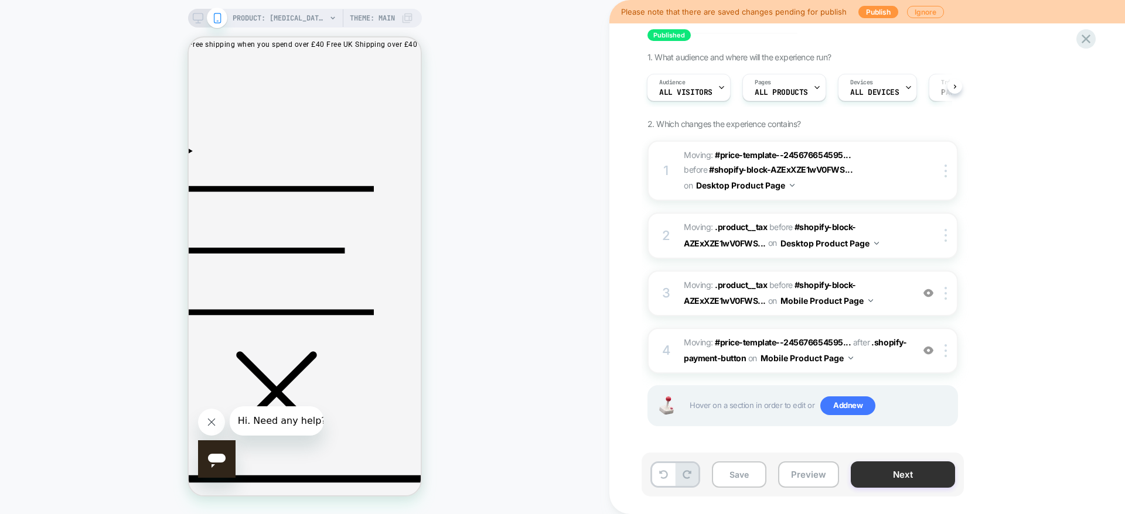
click at [901, 476] on button "Next" at bounding box center [903, 475] width 104 height 26
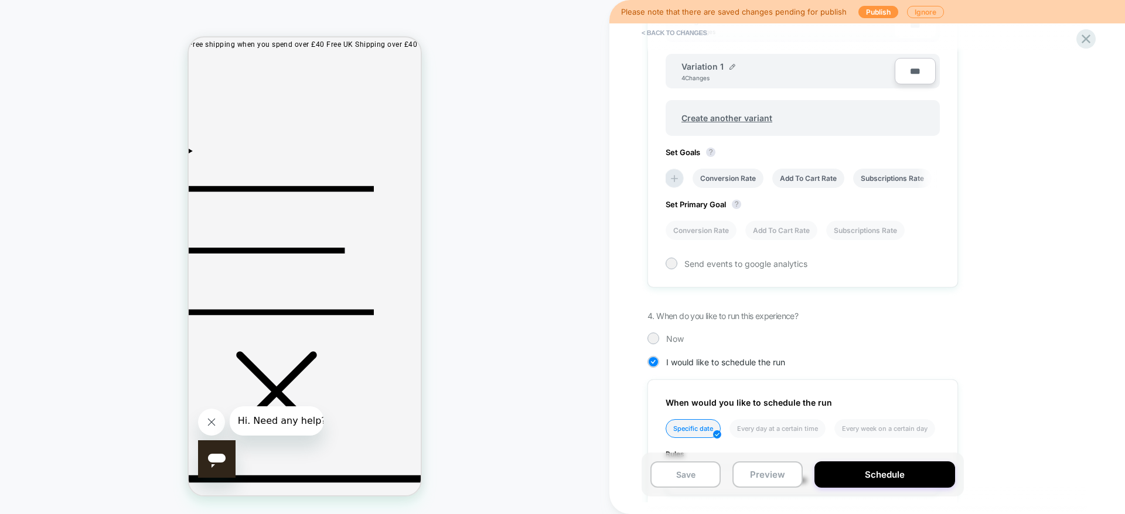
scroll to position [439, 0]
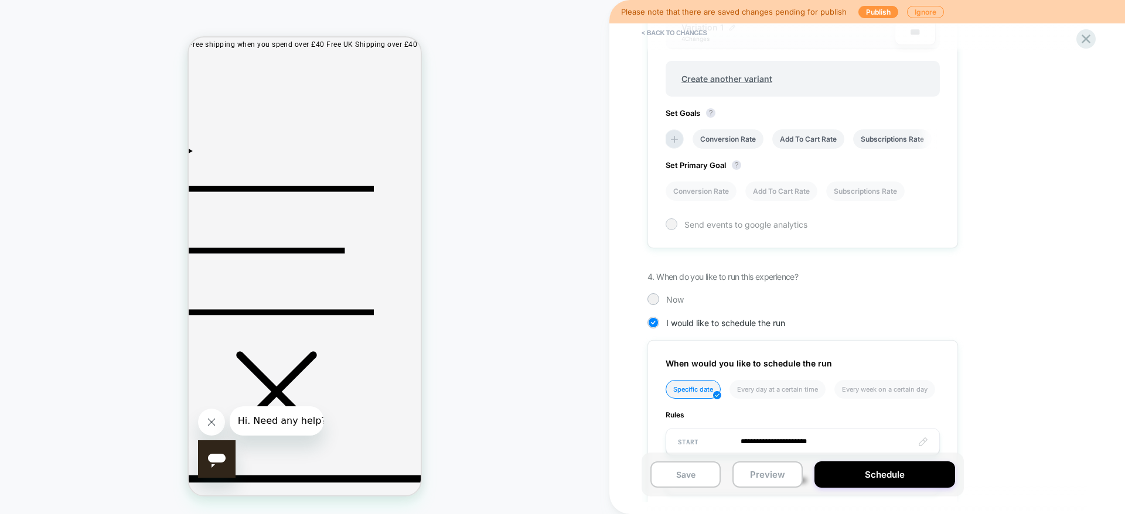
click at [667, 228] on div at bounding box center [672, 225] width 12 height 12
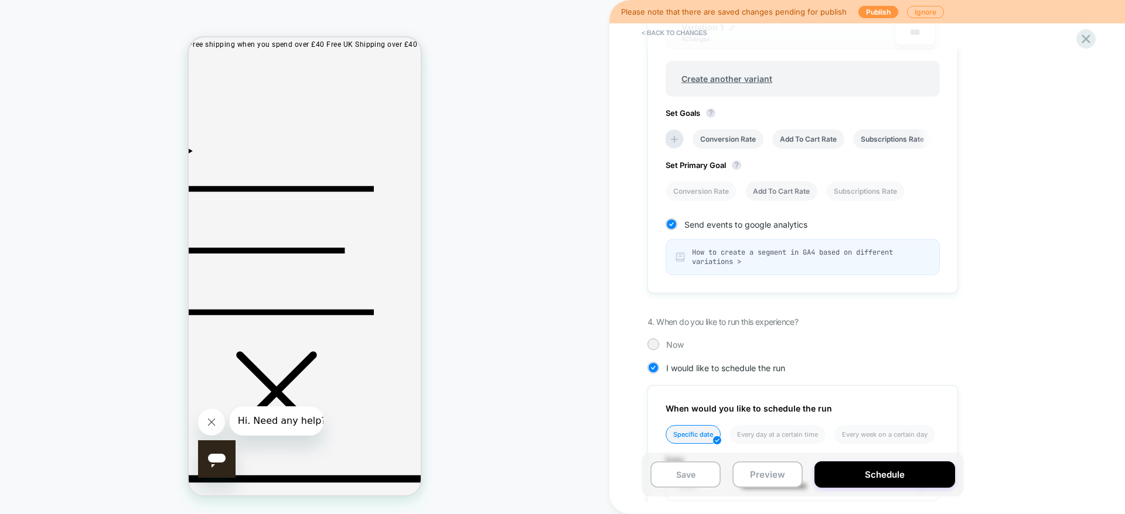
click at [771, 183] on li "Add To Cart Rate" at bounding box center [781, 191] width 72 height 19
click at [679, 141] on icon at bounding box center [675, 140] width 12 height 12
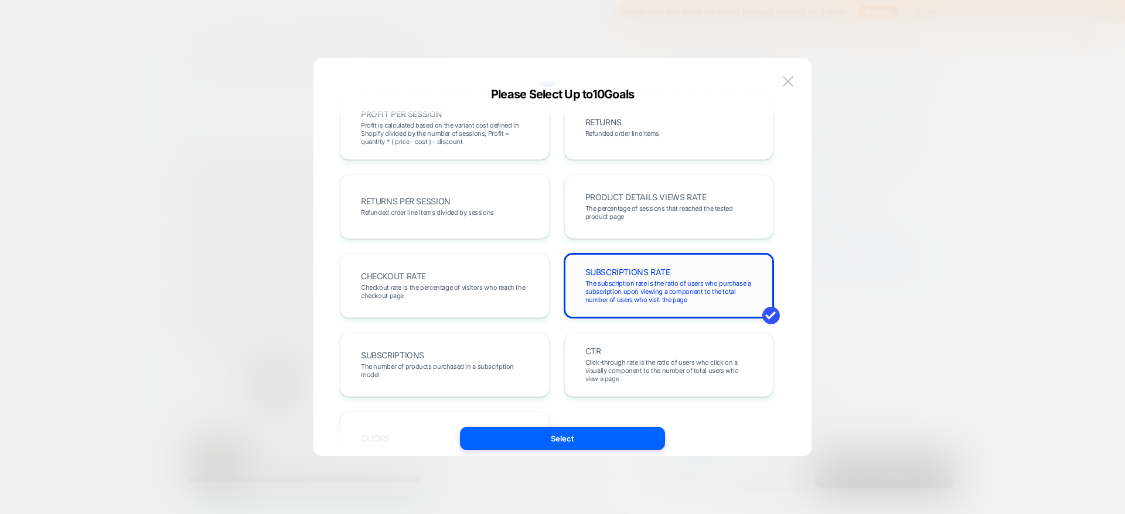
scroll to position [352, 0]
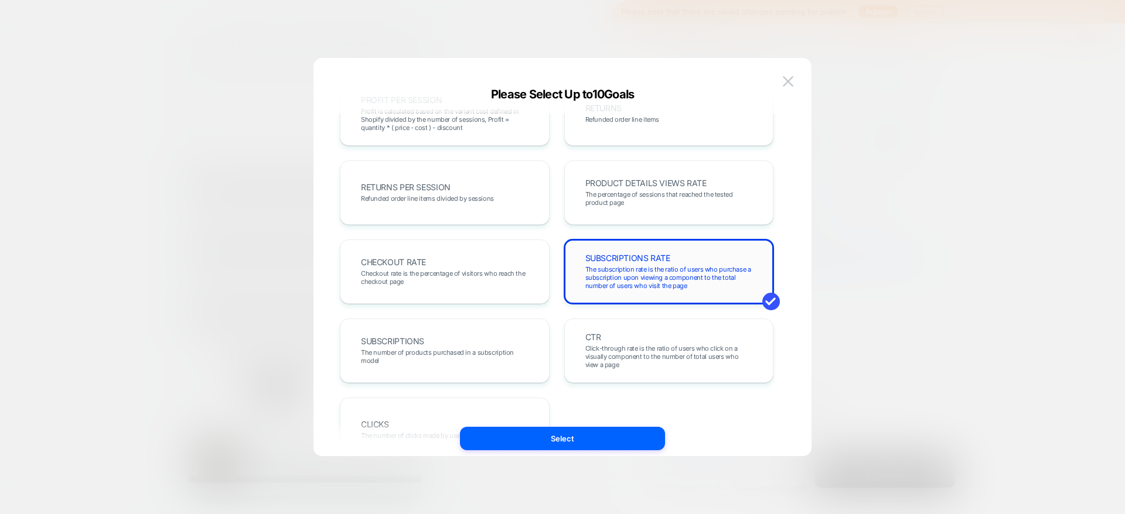
click at [695, 275] on span "The subscription rate is the ratio of users who purchase a subscription upon vi…" at bounding box center [669, 277] width 168 height 25
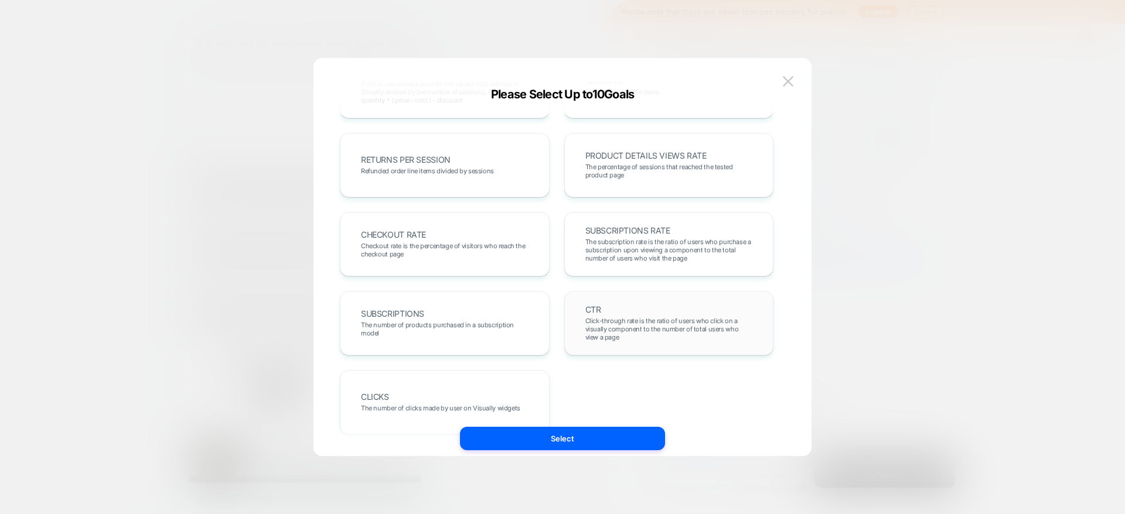
scroll to position [404, 0]
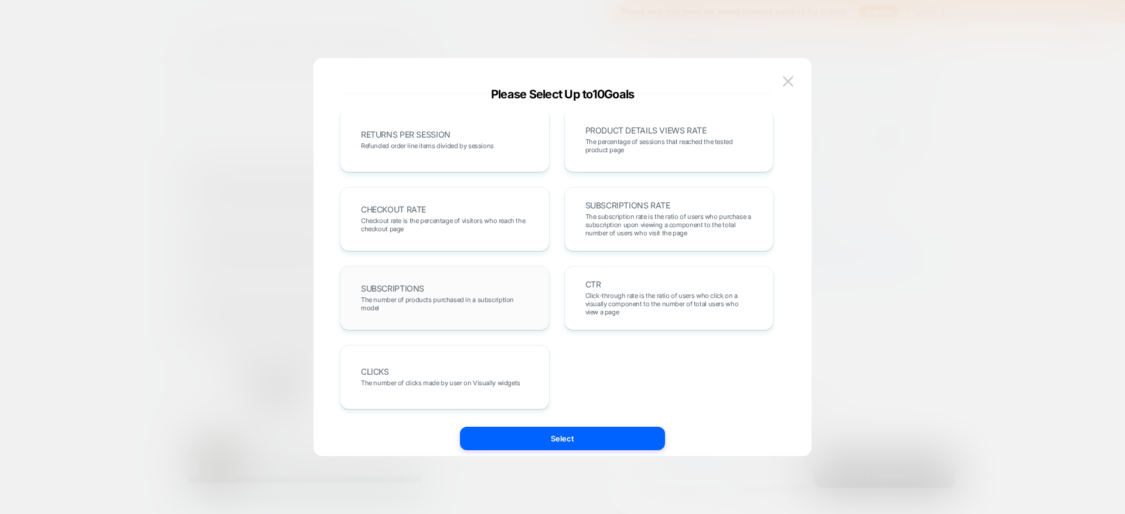
click at [510, 306] on span "The number of products purchased in a subscription model" at bounding box center [445, 304] width 168 height 16
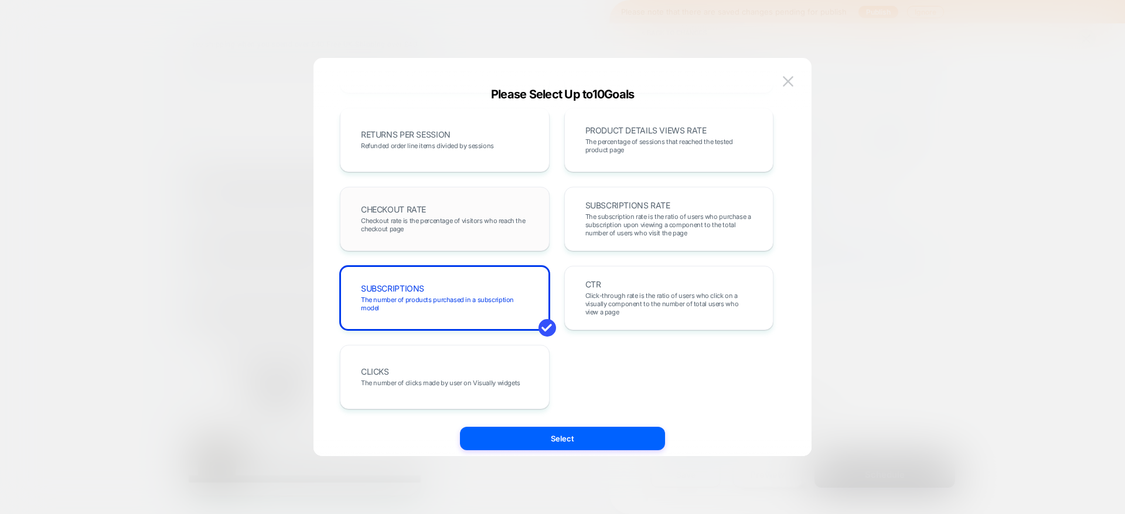
click at [520, 234] on div "CHECKOUT RATE Checkout rate is the percentage of visitors who reach the checkou…" at bounding box center [444, 219] width 185 height 40
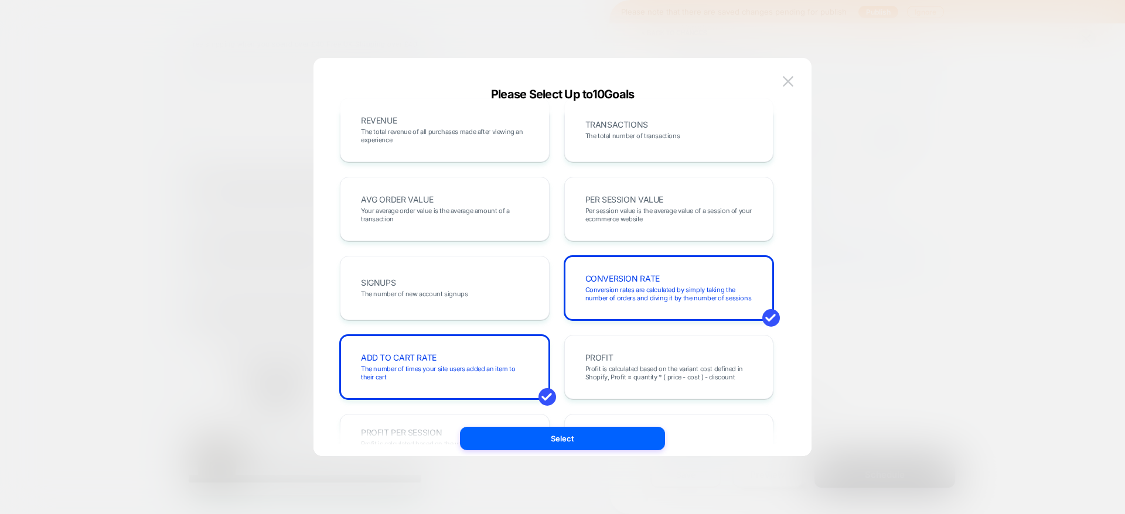
scroll to position [0, 0]
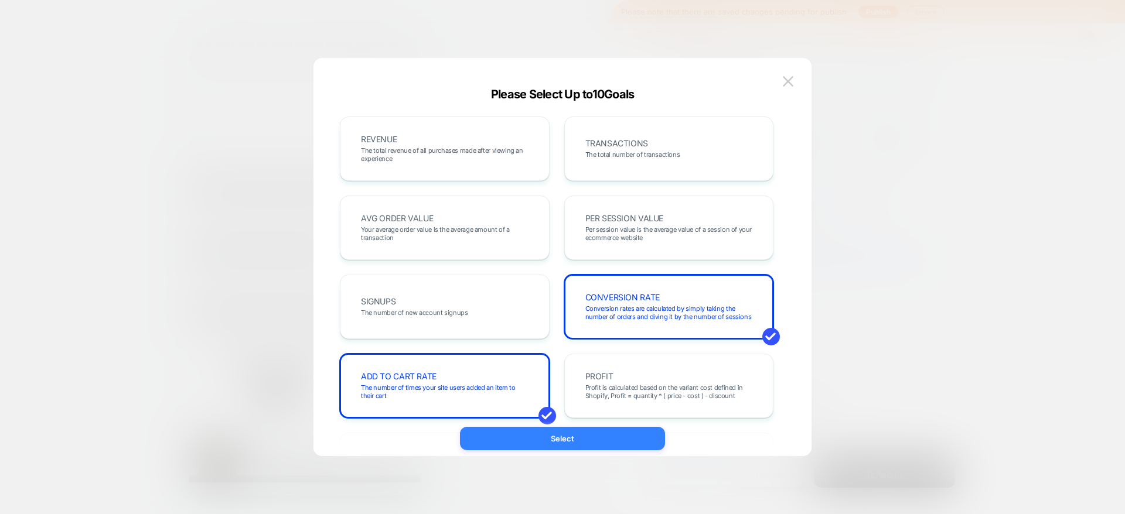
click at [616, 439] on button "Select" at bounding box center [562, 438] width 205 height 23
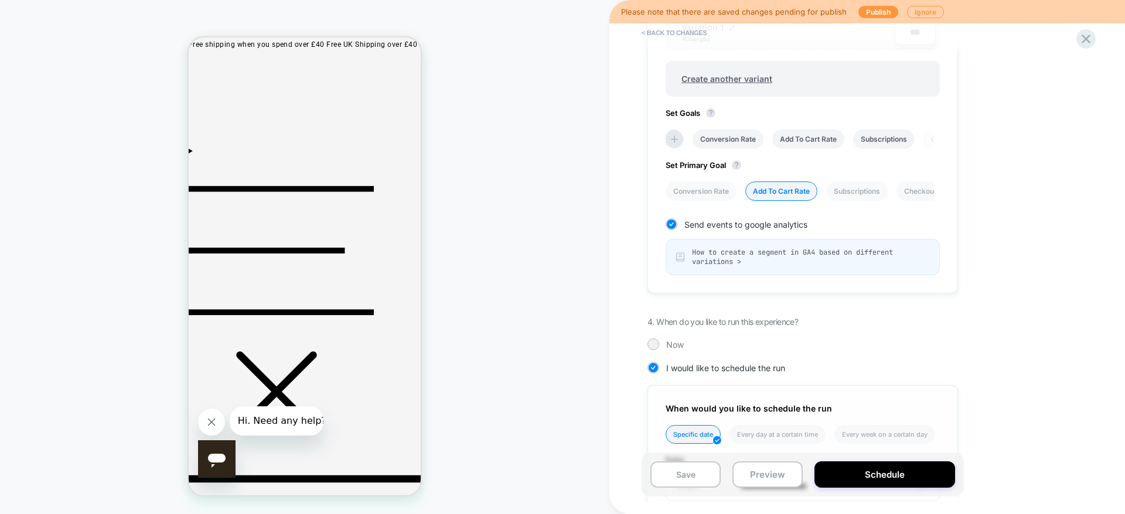
scroll to position [605, 0]
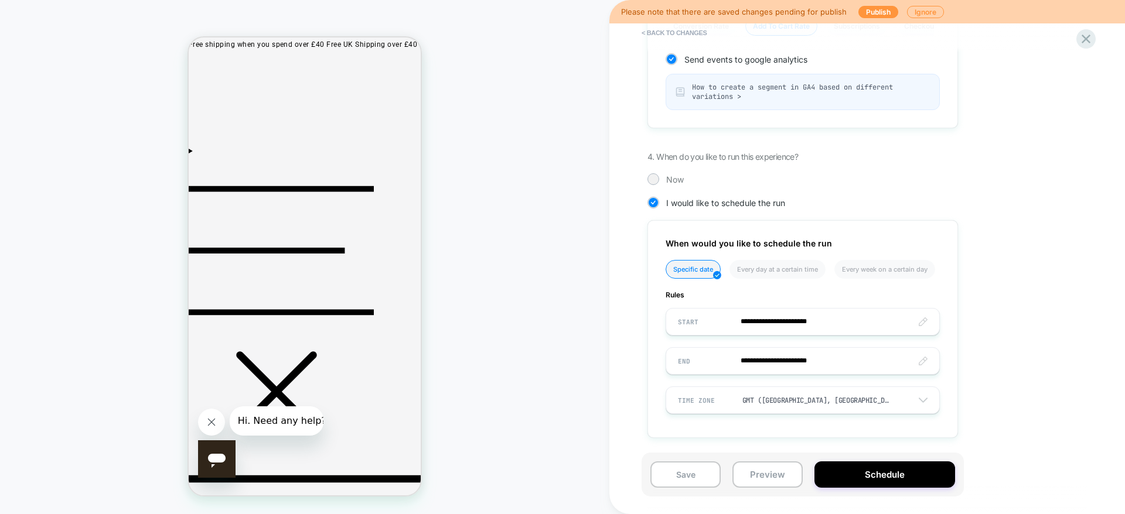
click at [655, 176] on div at bounding box center [653, 179] width 9 height 9
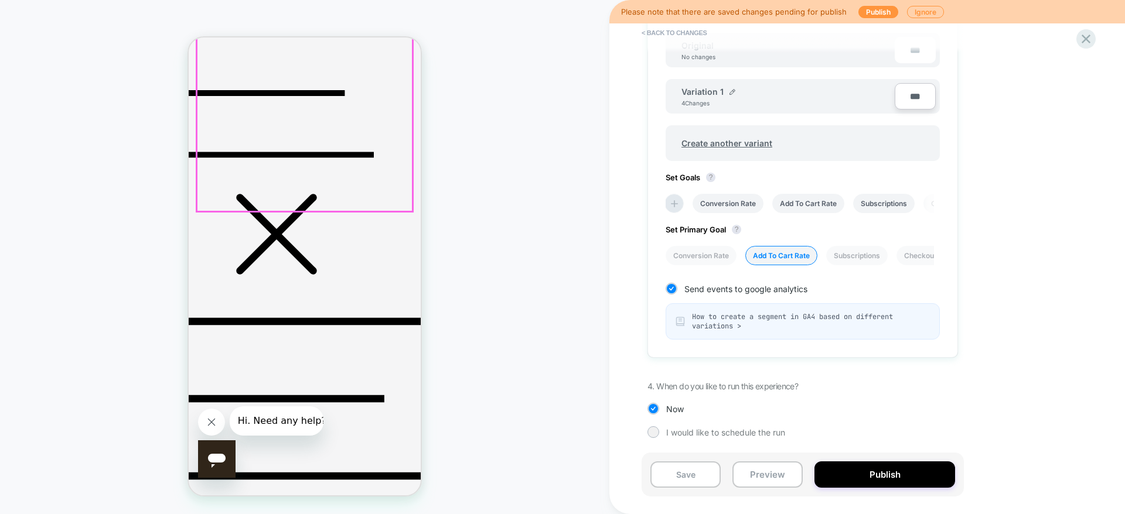
scroll to position [255, 0]
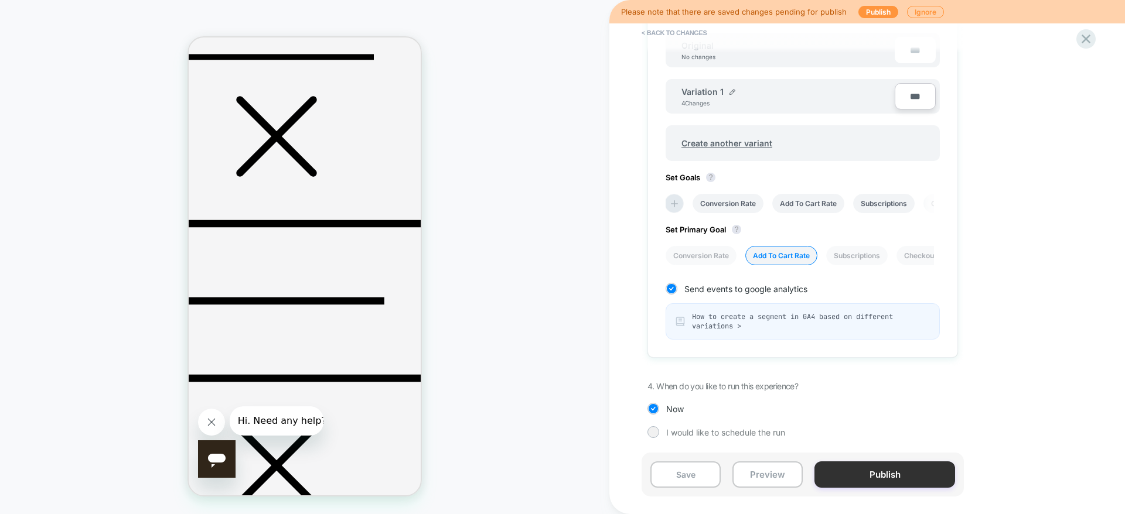
click at [841, 473] on button "Publish" at bounding box center [885, 475] width 141 height 26
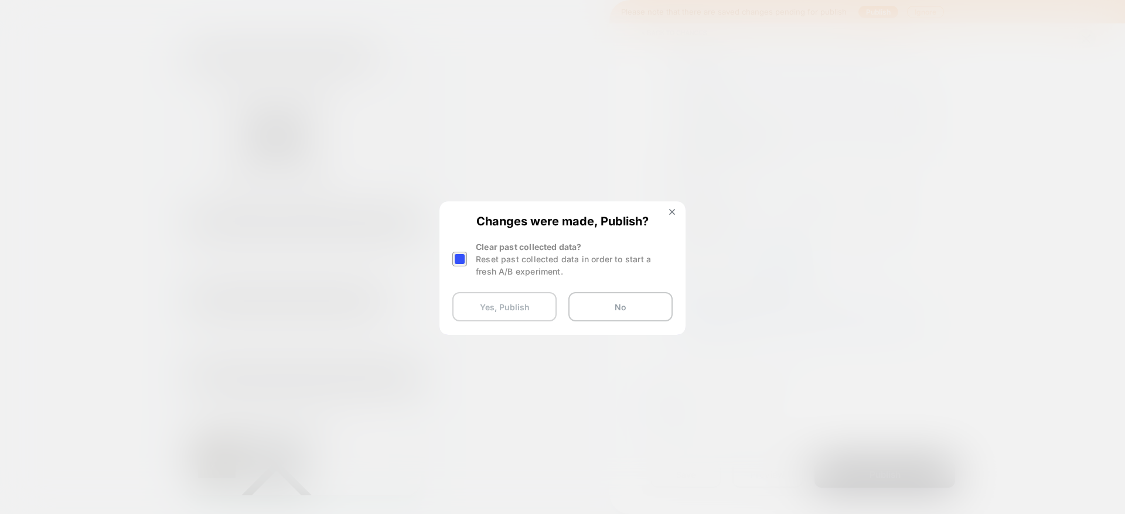
click at [534, 298] on button "Yes, Publish" at bounding box center [504, 306] width 104 height 29
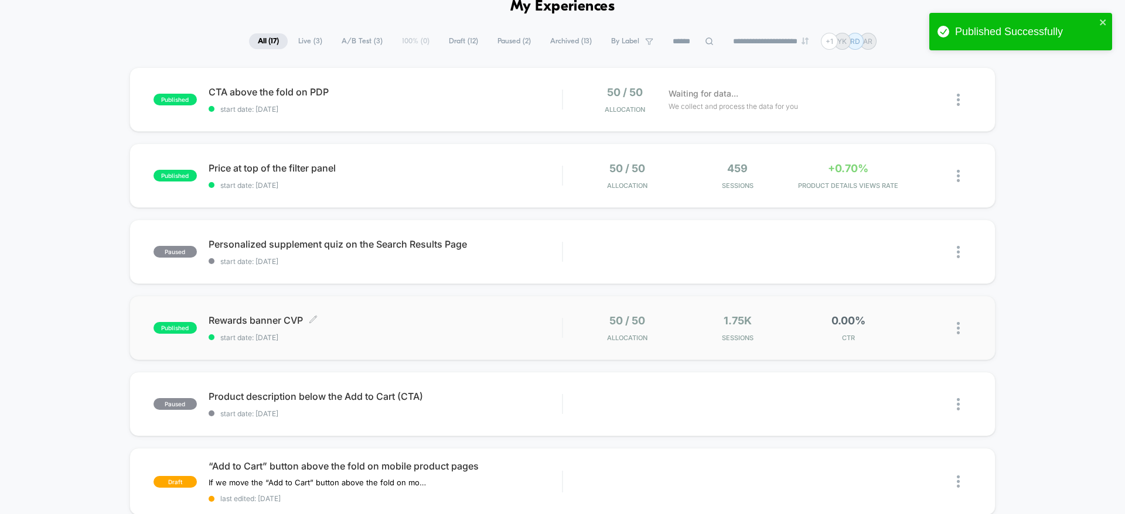
scroll to position [88, 0]
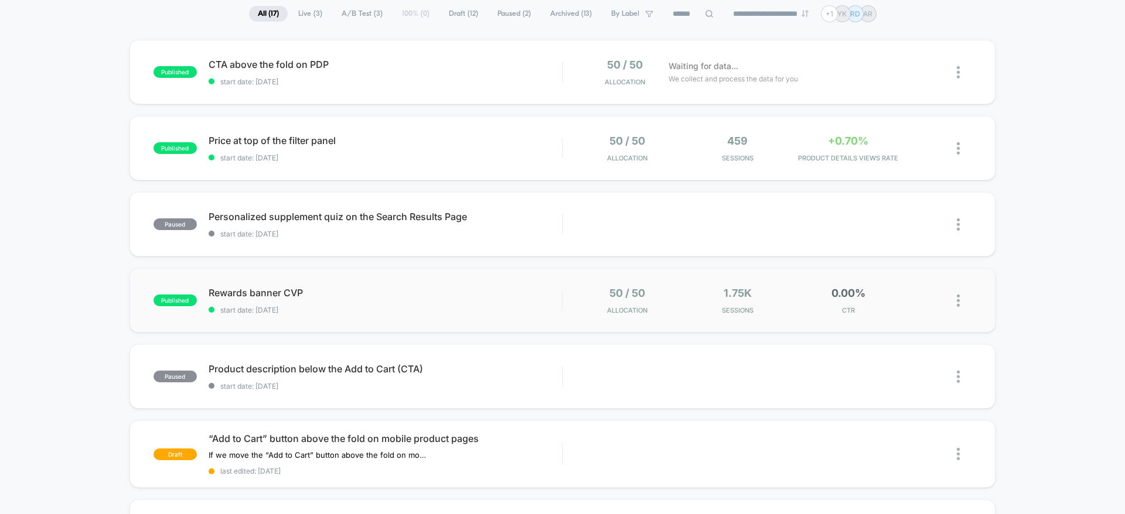
click at [722, 322] on div "published Rewards banner CVP start date: [DATE] 50 / 50 Allocation 1.75k Sessio…" at bounding box center [563, 300] width 866 height 64
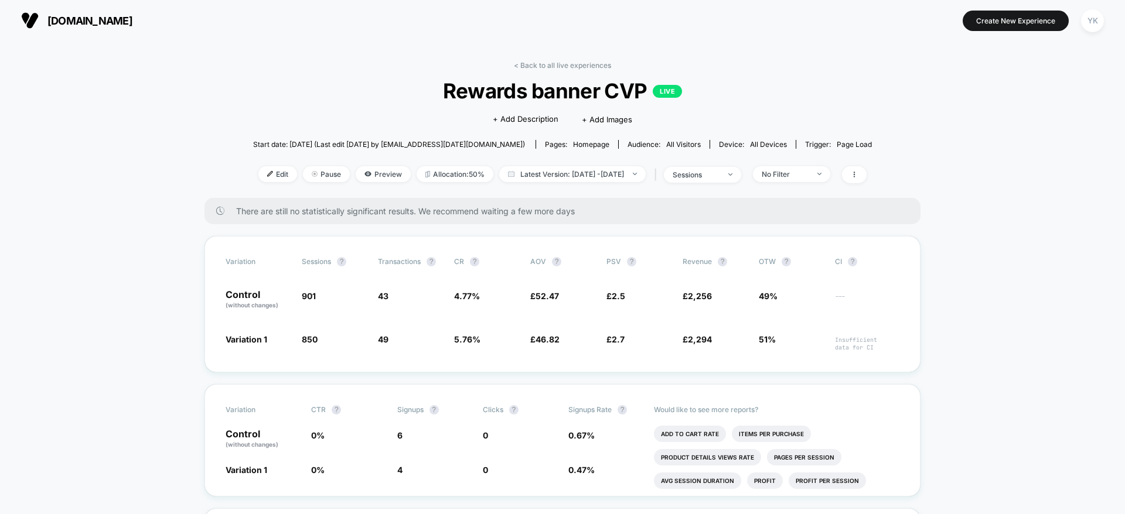
scroll to position [88, 0]
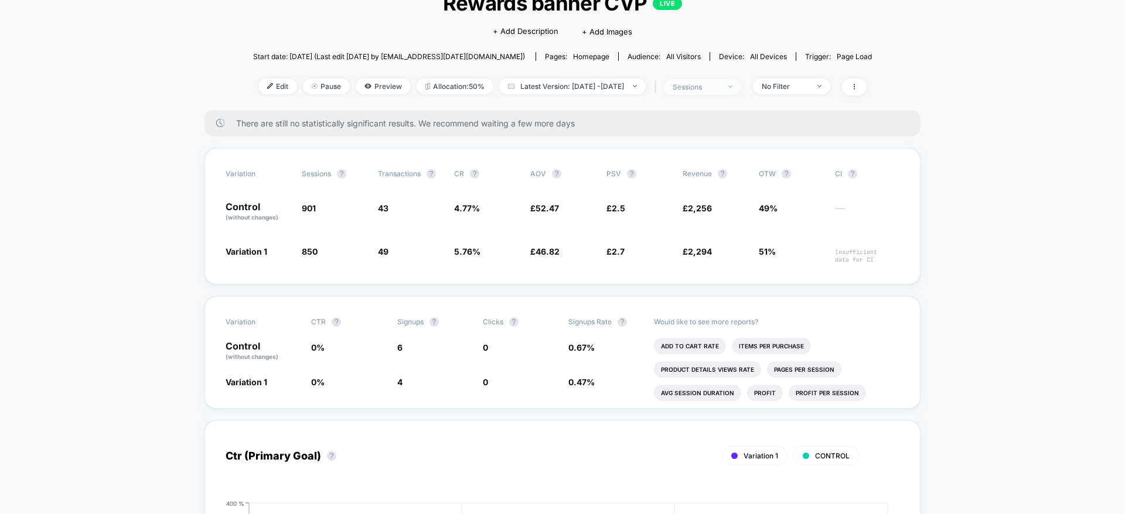
click at [724, 81] on span "sessions" at bounding box center [702, 87] width 77 height 16
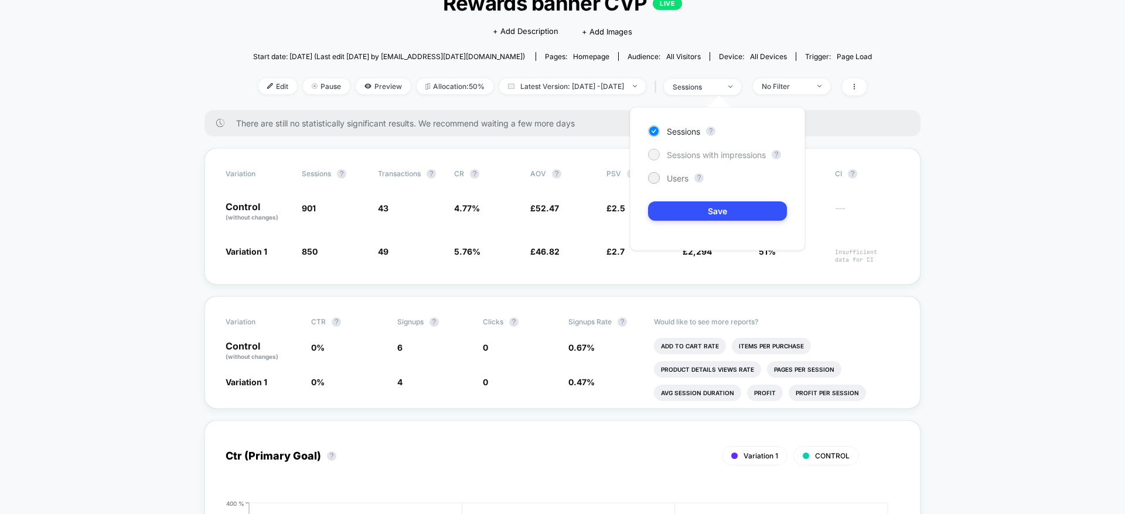
click at [711, 155] on span "Sessions with impressions" at bounding box center [716, 155] width 99 height 10
click at [747, 208] on button "Save" at bounding box center [717, 211] width 139 height 19
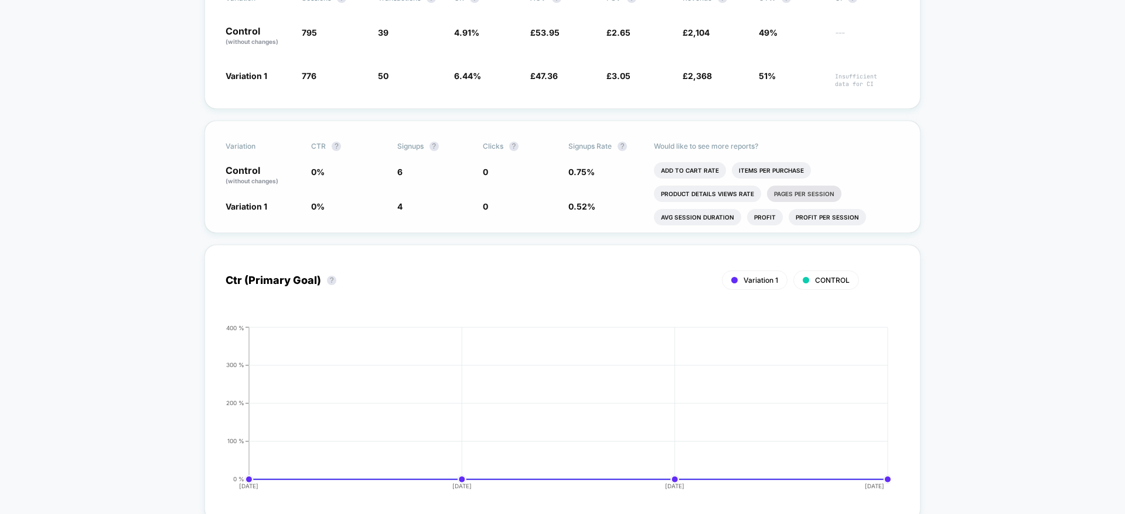
click at [801, 196] on li "Pages Per Session" at bounding box center [804, 194] width 74 height 16
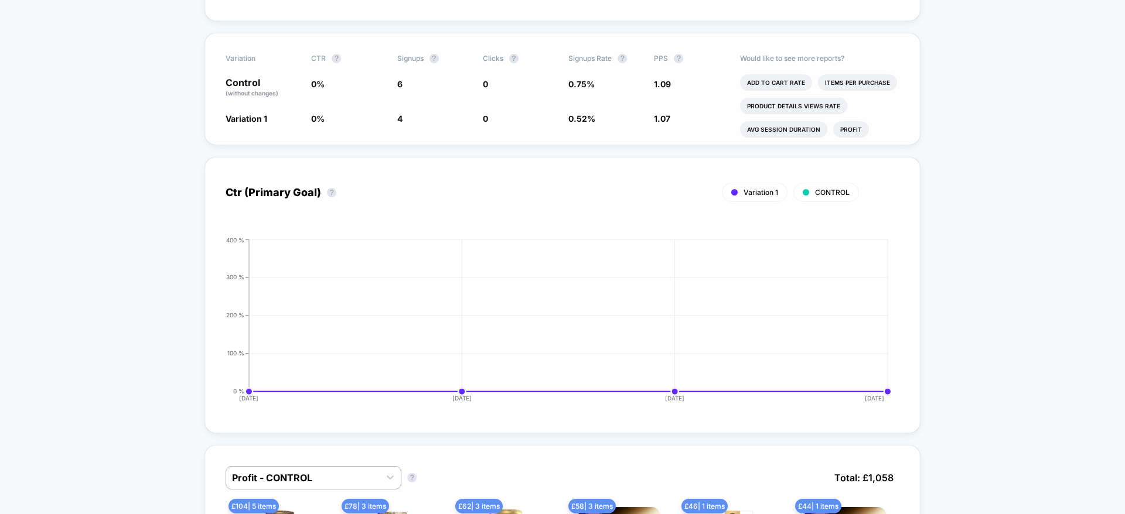
scroll to position [264, 0]
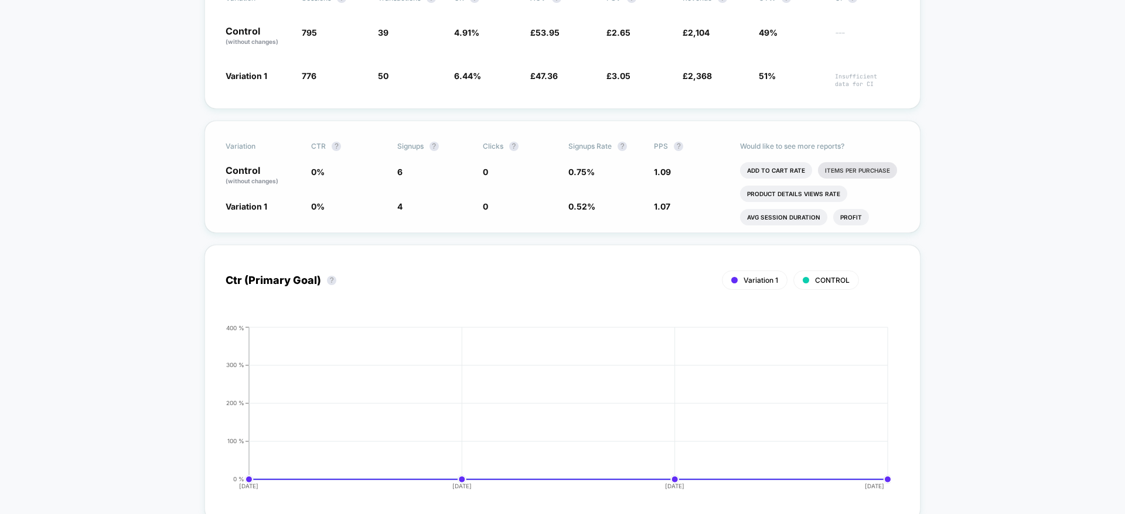
click at [874, 166] on li "Items Per Purchase" at bounding box center [857, 170] width 79 height 16
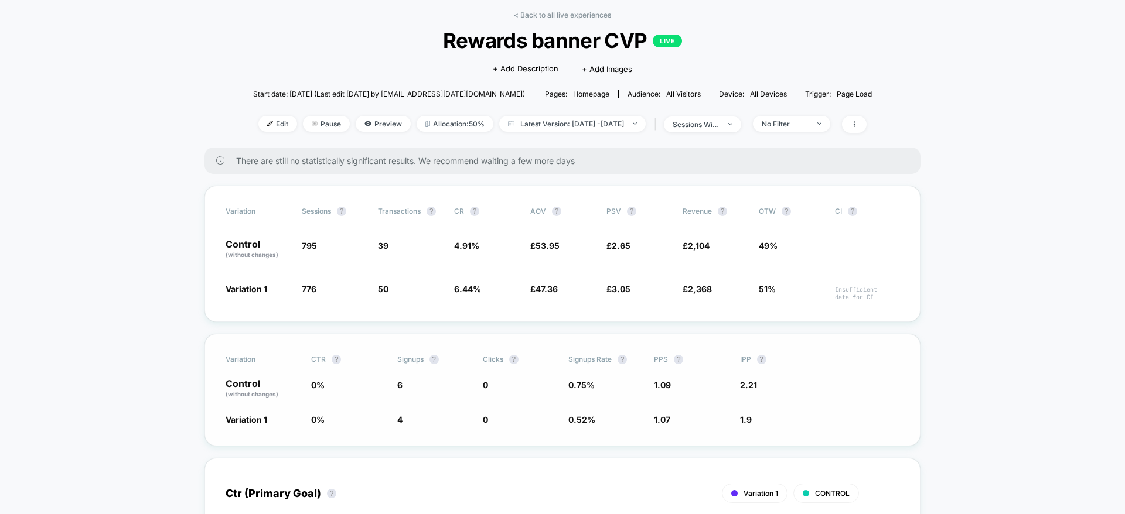
scroll to position [0, 0]
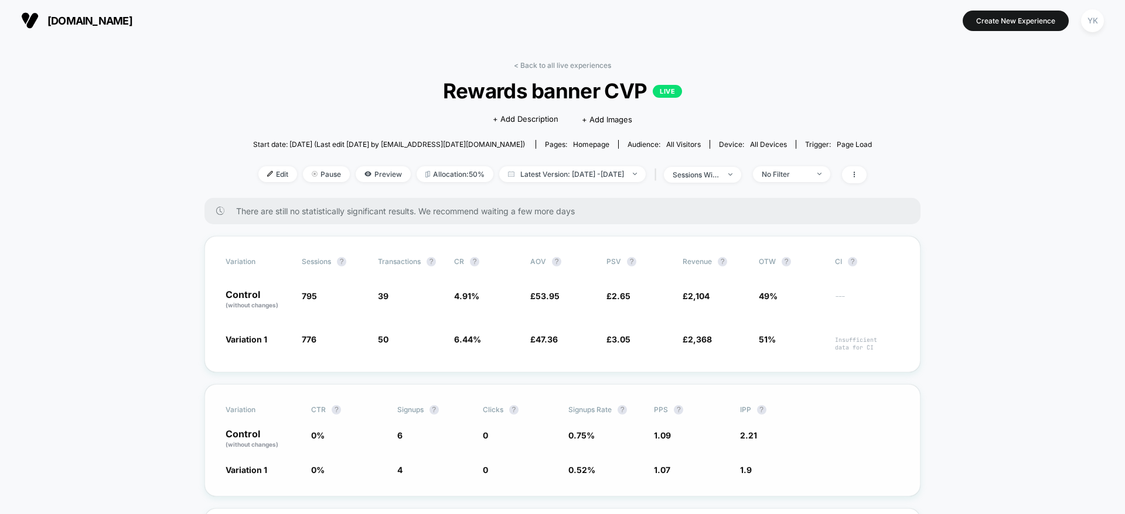
click at [546, 65] on link "< Back to all live experiences" at bounding box center [562, 65] width 97 height 9
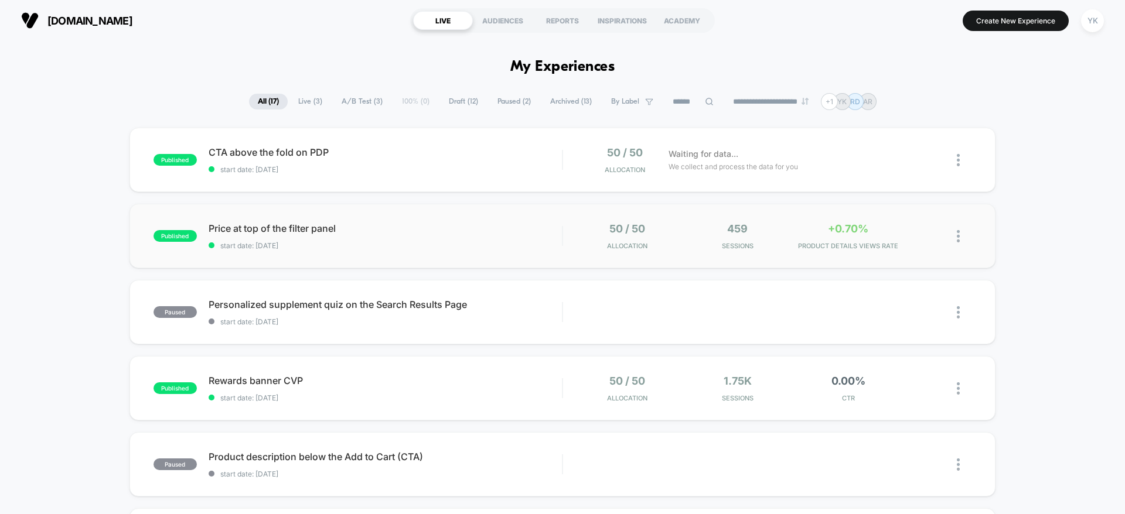
click at [912, 257] on div "published Price at top of the filter panel start date: [DATE] 50 / 50 Allocatio…" at bounding box center [563, 236] width 866 height 64
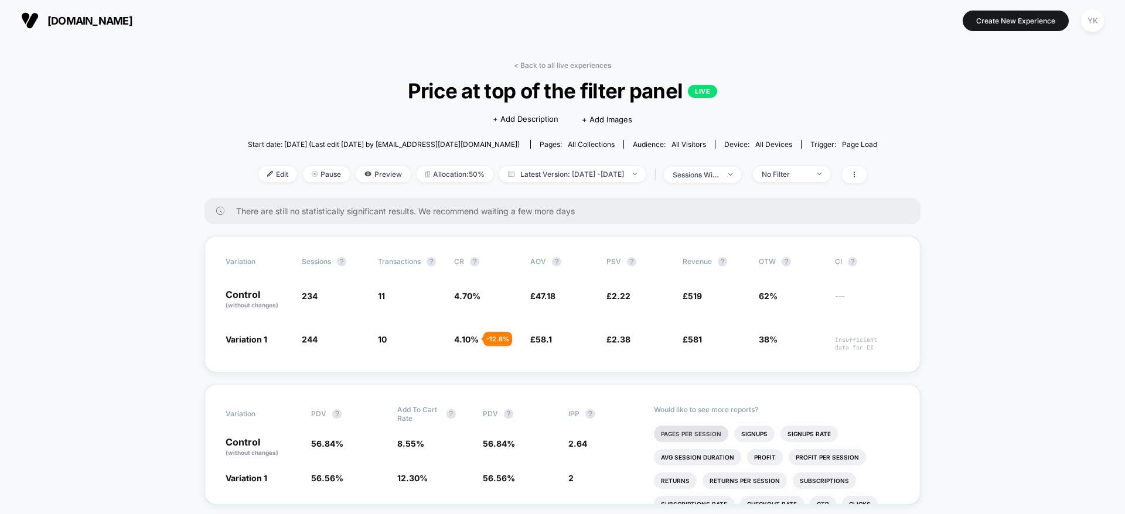
click at [696, 426] on li "Pages Per Session" at bounding box center [691, 434] width 74 height 16
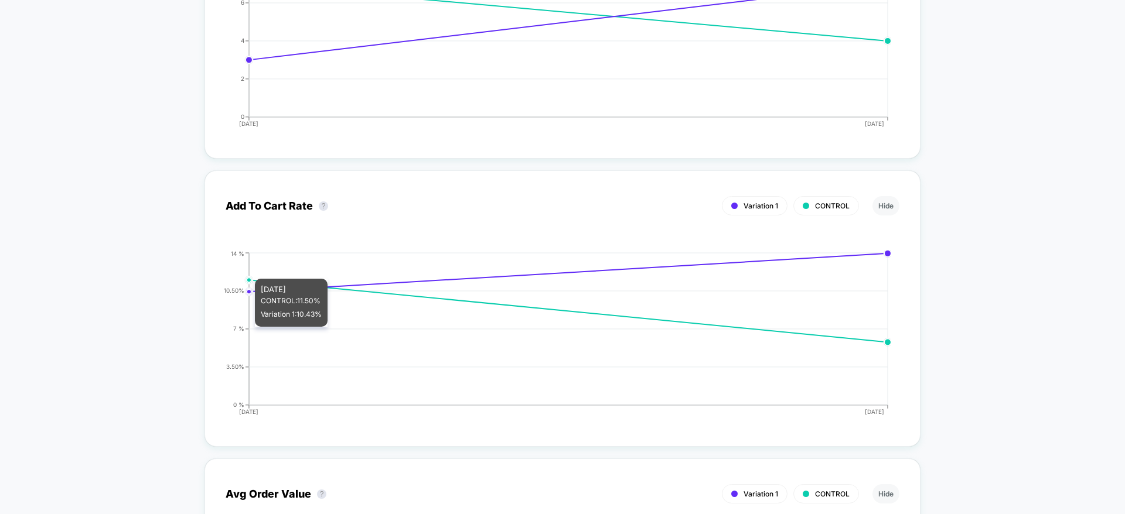
scroll to position [1143, 0]
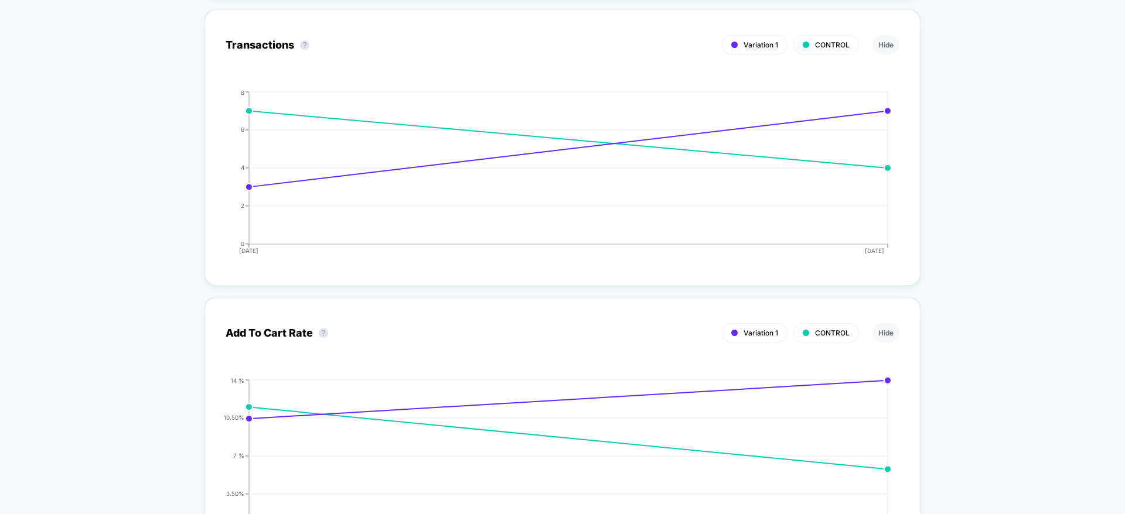
click at [1041, 269] on div "< Back to all live experiences Price at top of the filter panel LIVE Click to e…" at bounding box center [562, 498] width 1125 height 3201
click at [135, 2] on div "< Back to all live experiences Price at top of the filter panel LIVE Click to e…" at bounding box center [562, 498] width 1125 height 3201
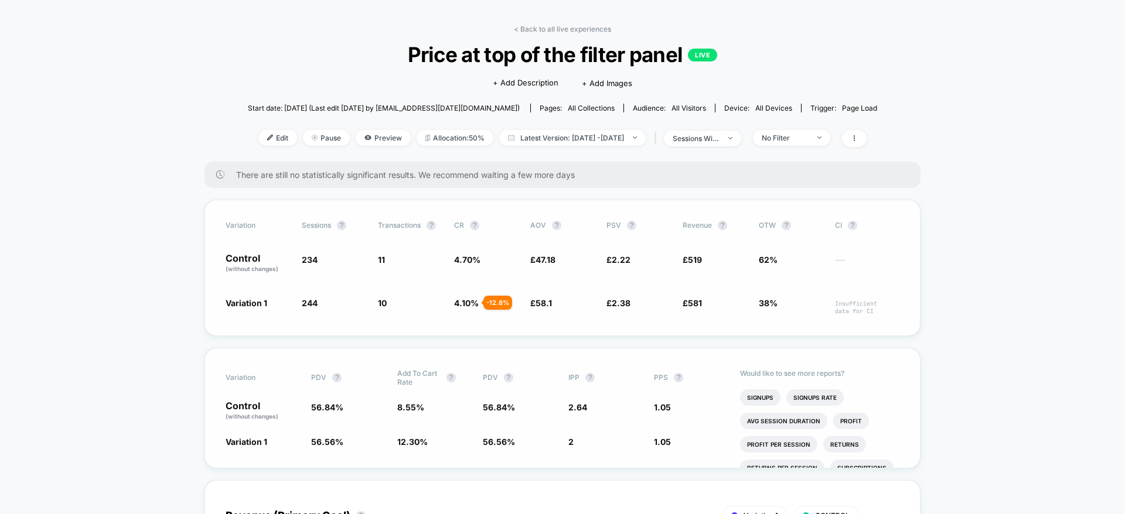
scroll to position [0, 0]
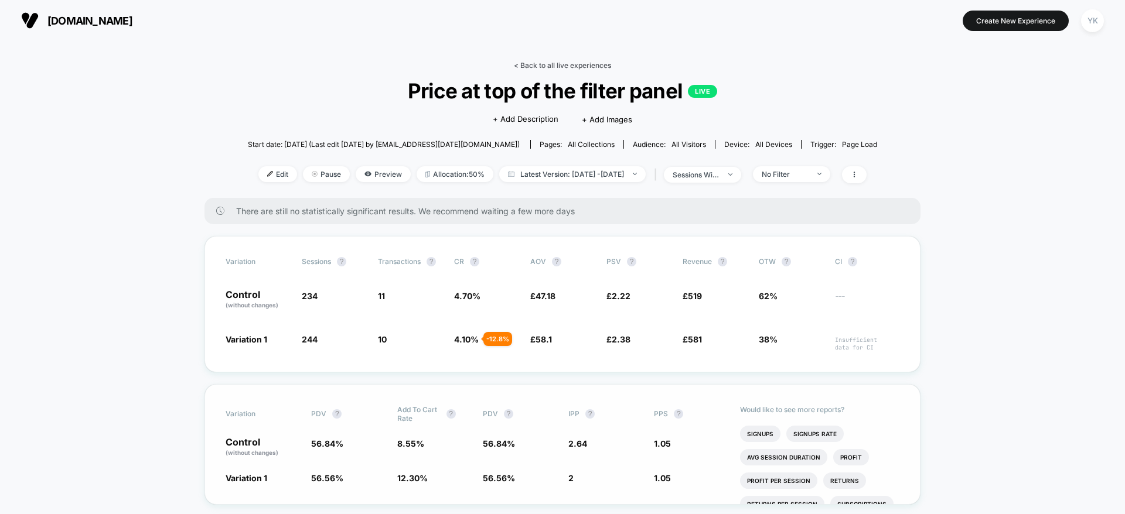
click at [585, 65] on link "< Back to all live experiences" at bounding box center [562, 65] width 97 height 9
